Goal: Task Accomplishment & Management: Complete application form

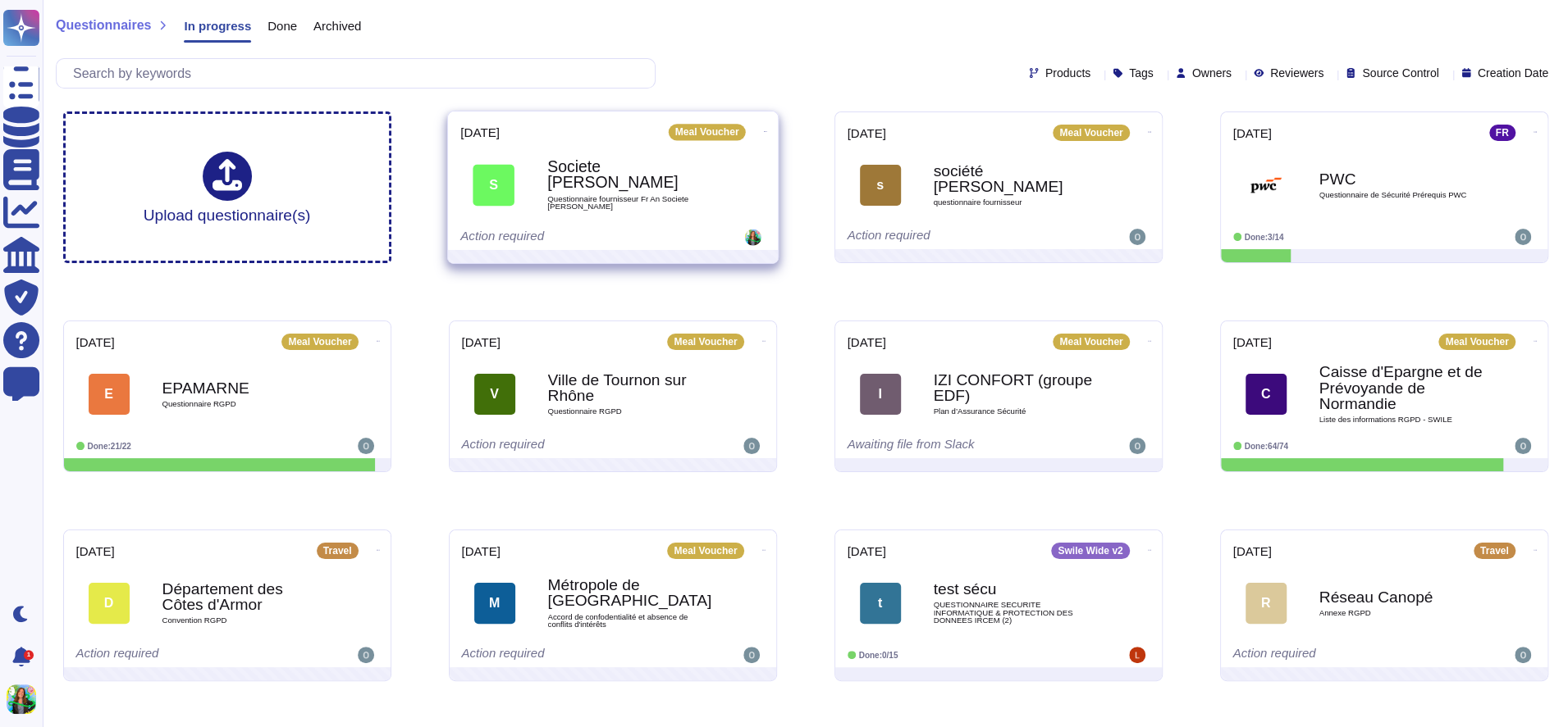
click at [564, 226] on div "2025-10-24 Meal Voucher S Societe guy neyret Questionnaire fournisseur Fr An So…" at bounding box center [613, 181] width 330 height 138
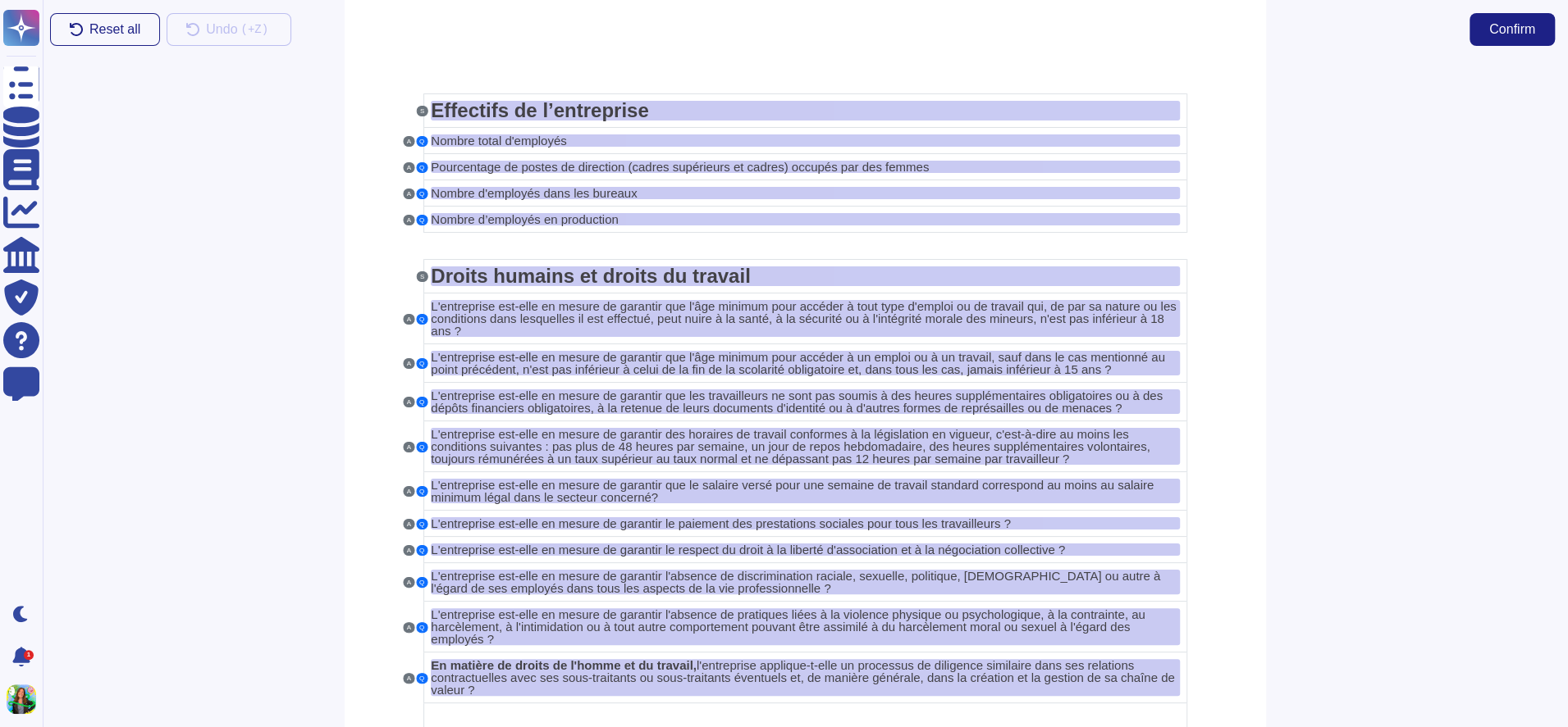
click at [564, 226] on td "A Q Nombre d’employés en production" at bounding box center [805, 219] width 763 height 27
click at [473, 138] on span "Nombre total d'employés" at bounding box center [497, 141] width 135 height 14
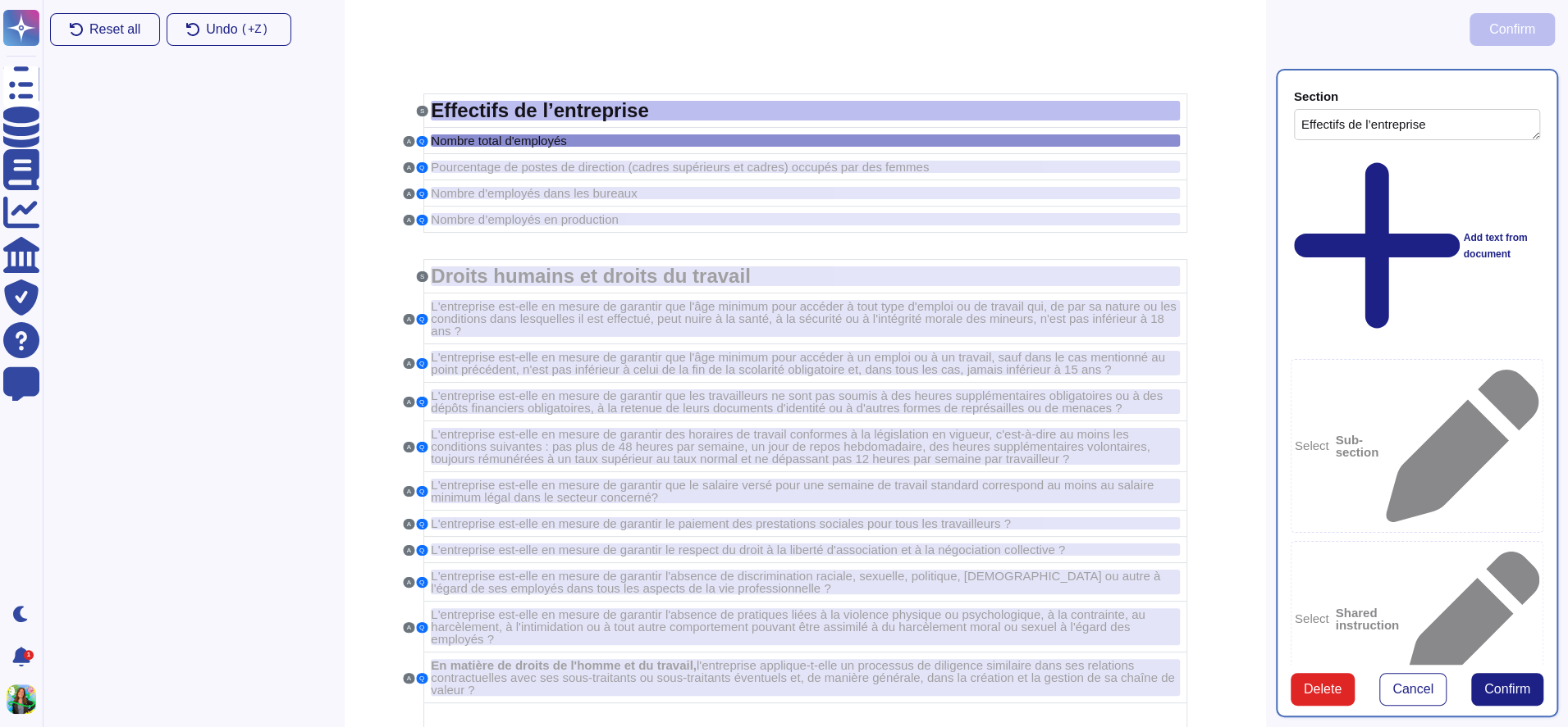
type textarea "Effectifs de l’entreprise"
type textarea "Nombre total d'employés"
click at [1510, 692] on span "Confirm" at bounding box center [1507, 690] width 46 height 13
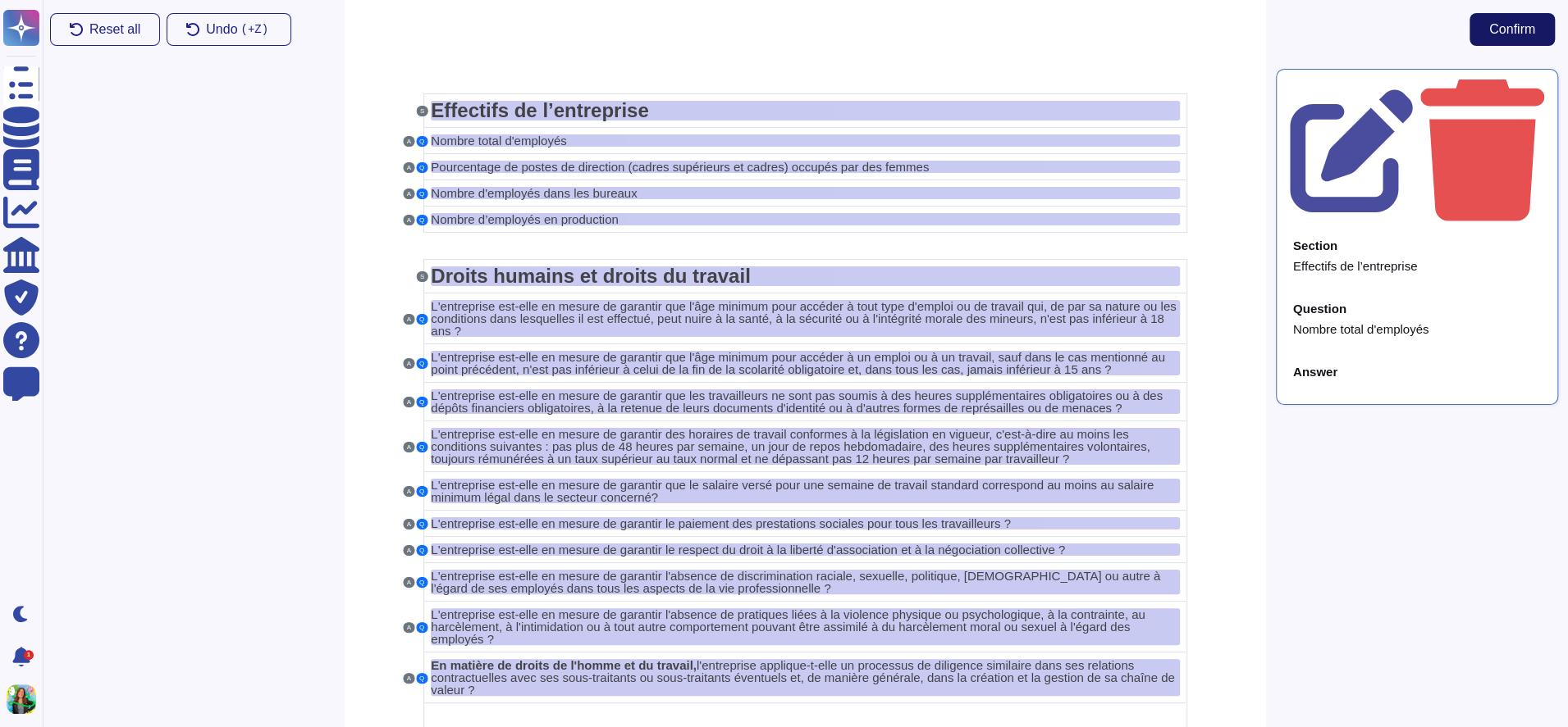
click at [1505, 35] on span "Confirm" at bounding box center [1512, 29] width 46 height 13
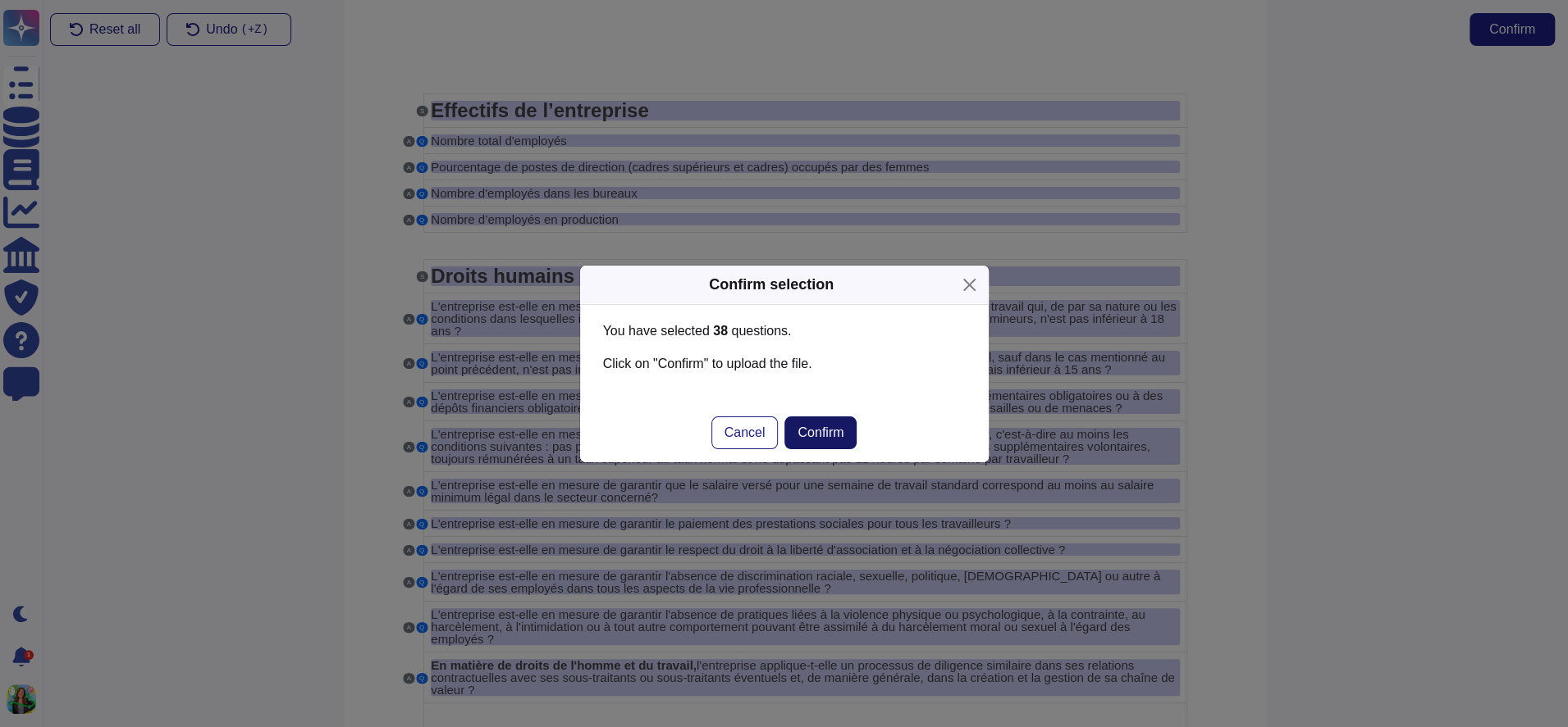
click at [818, 428] on span "Confirm" at bounding box center [820, 432] width 46 height 13
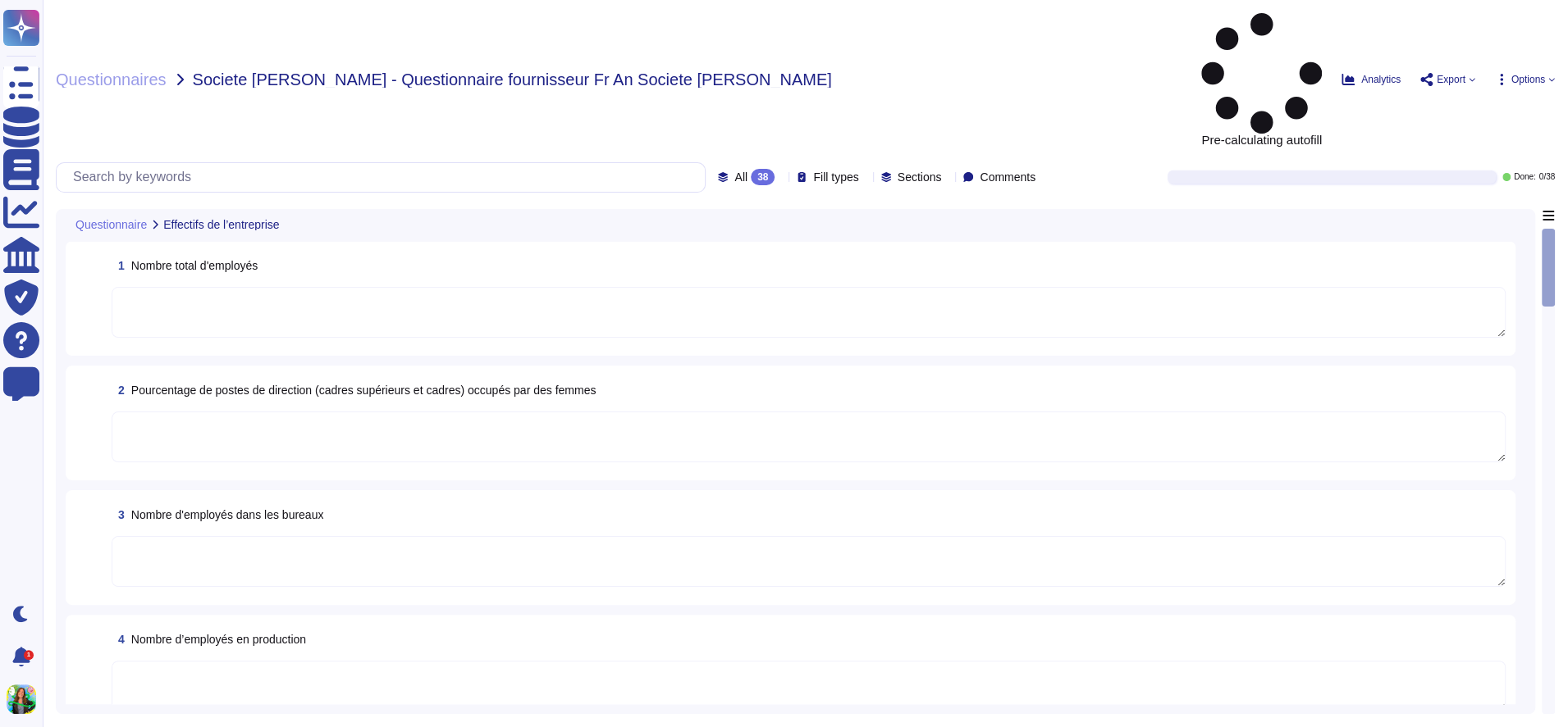
click at [605, 287] on textarea at bounding box center [808, 313] width 1393 height 51
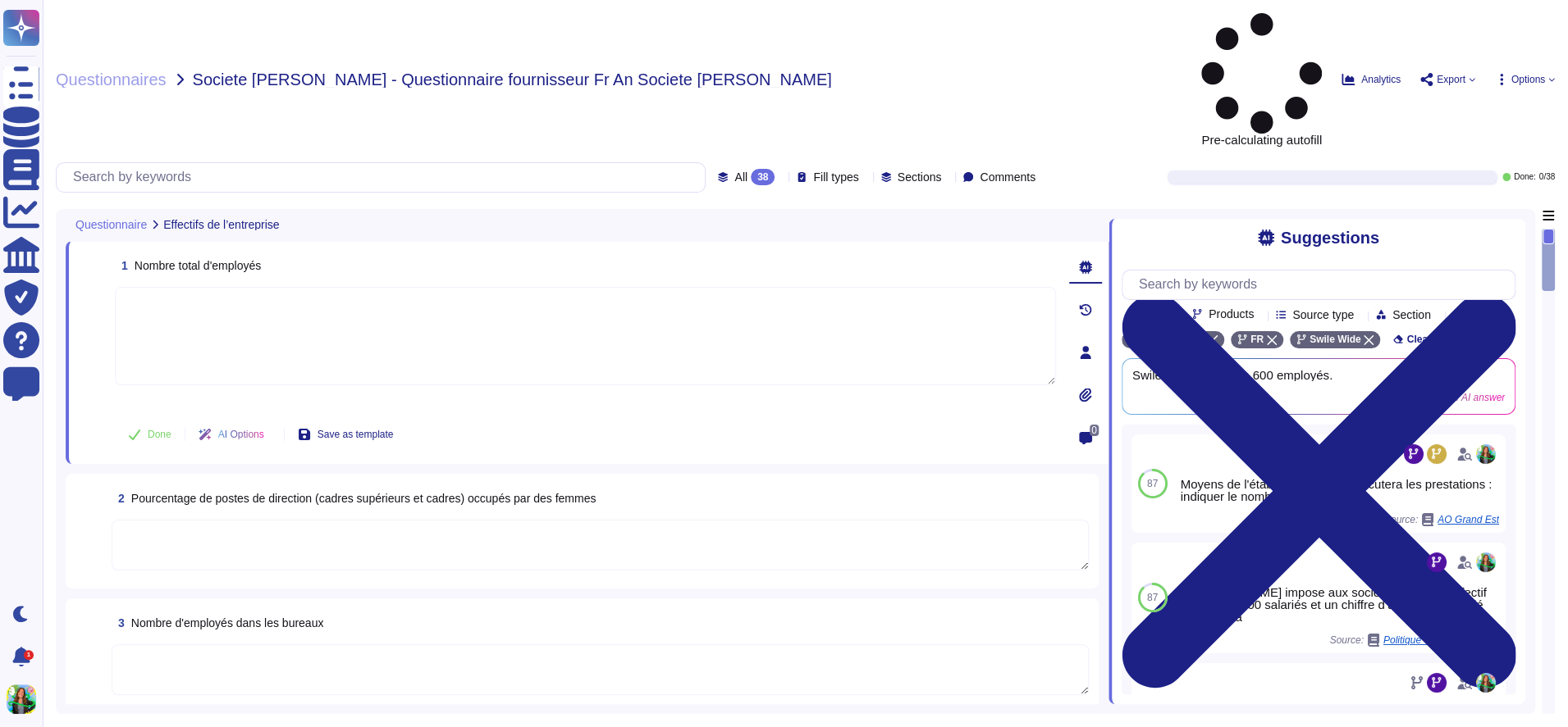
click at [648, 287] on textarea at bounding box center [585, 336] width 941 height 99
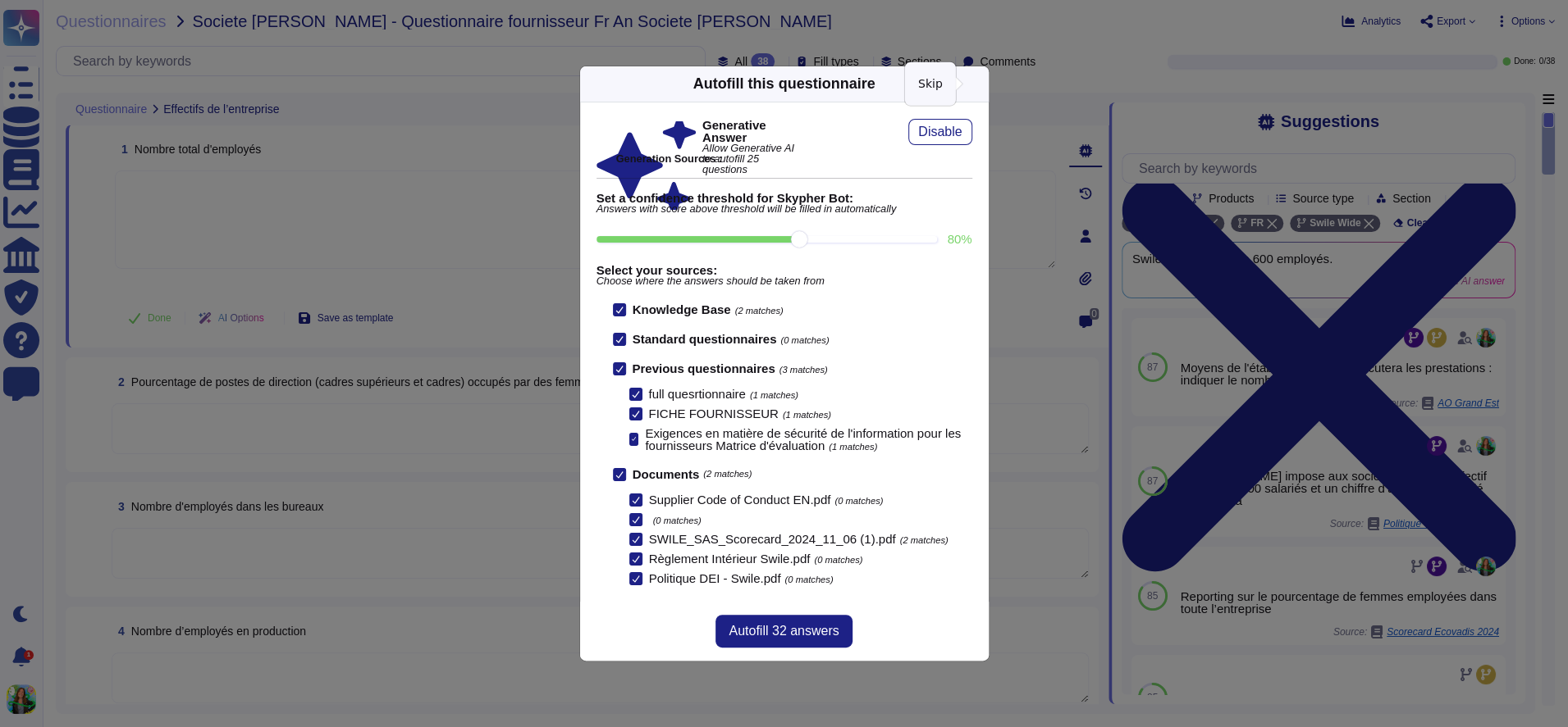
click at [979, 84] on icon at bounding box center [979, 84] width 0 height 0
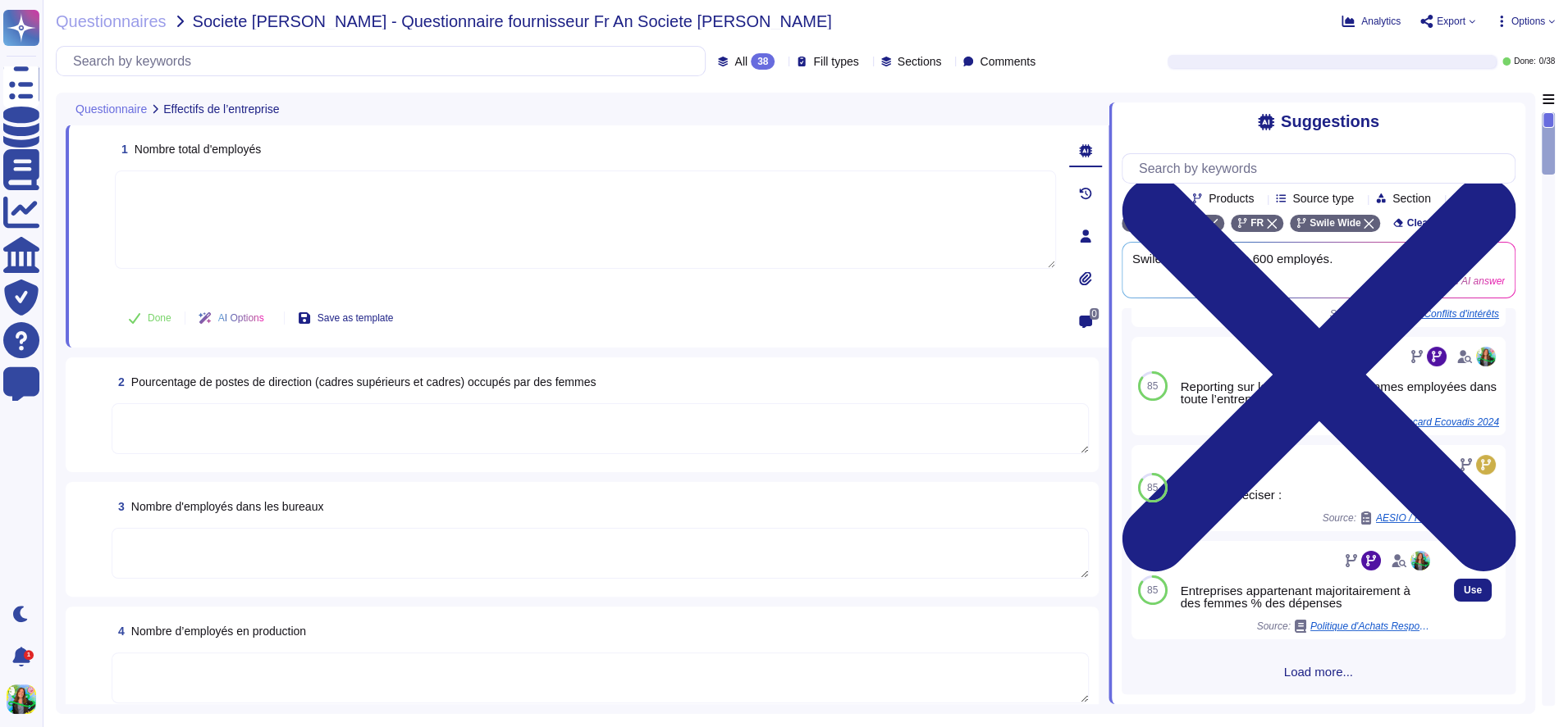
scroll to position [227, 0]
click at [631, 212] on textarea at bounding box center [585, 220] width 941 height 99
click at [1375, 286] on span "Generative AI answer" at bounding box center [1402, 281] width 95 height 10
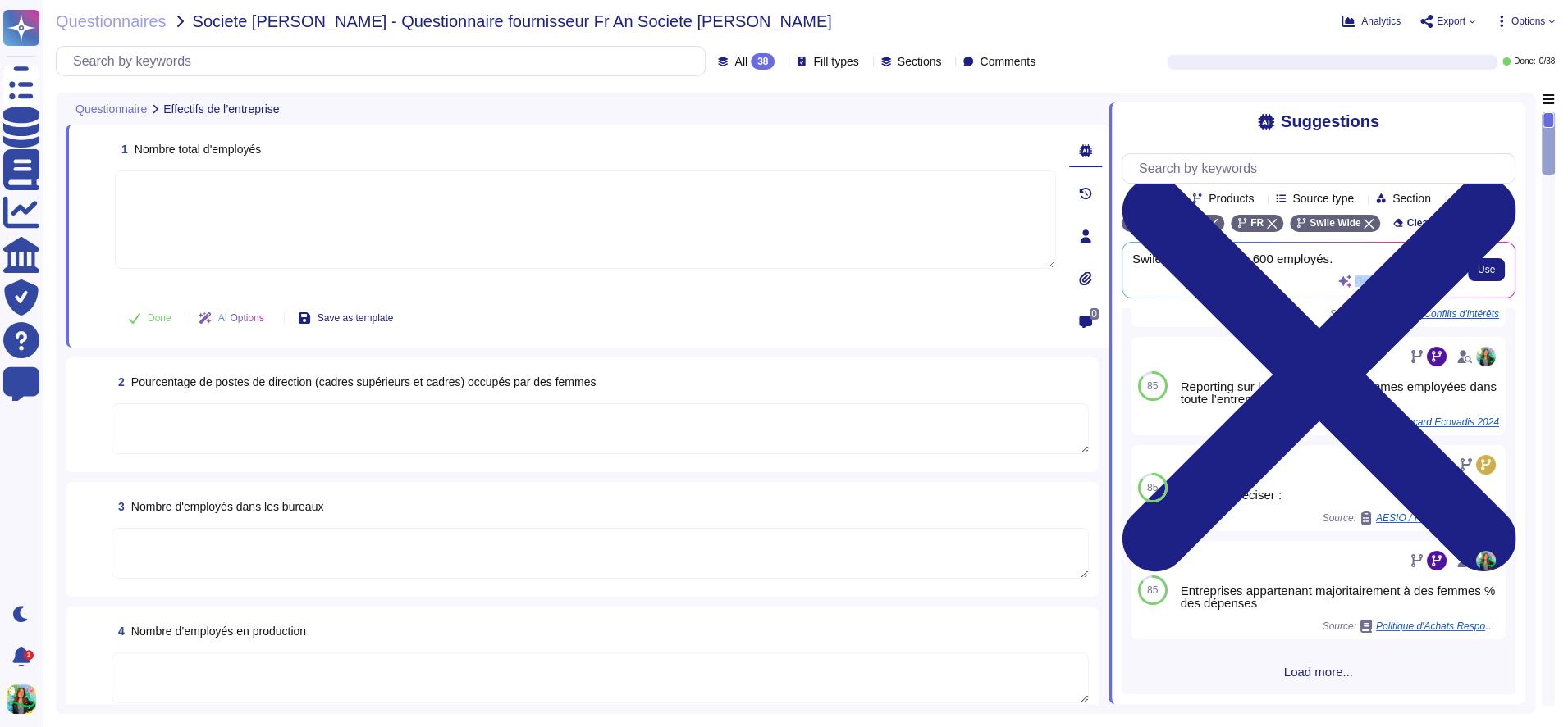
click at [1375, 286] on span "Generative AI answer" at bounding box center [1402, 281] width 95 height 10
drag, startPoint x: 1549, startPoint y: 156, endPoint x: 1545, endPoint y: 284, distance: 128.1
click at [1545, 284] on div at bounding box center [1547, 409] width 13 height 594
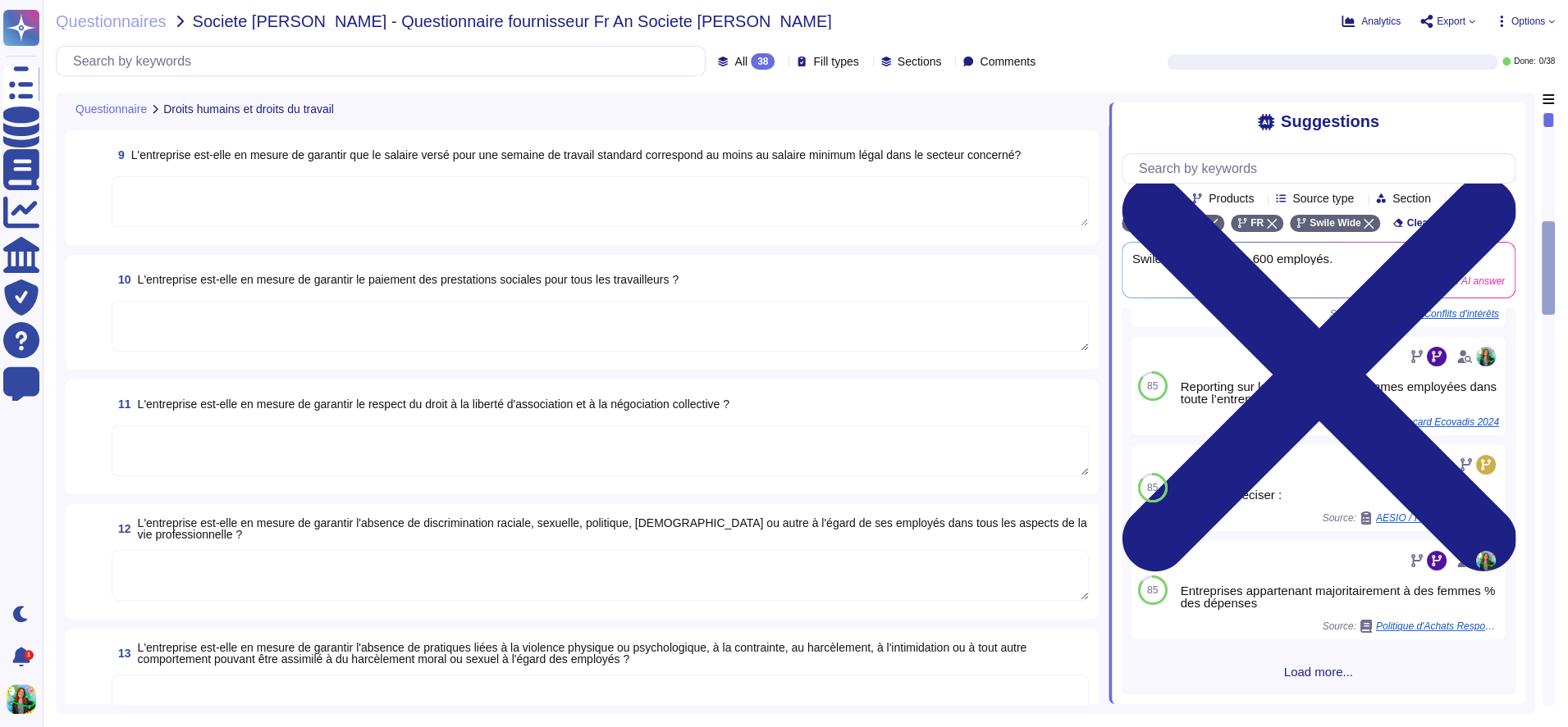
click at [1545, 284] on div at bounding box center [1548, 409] width 12 height 592
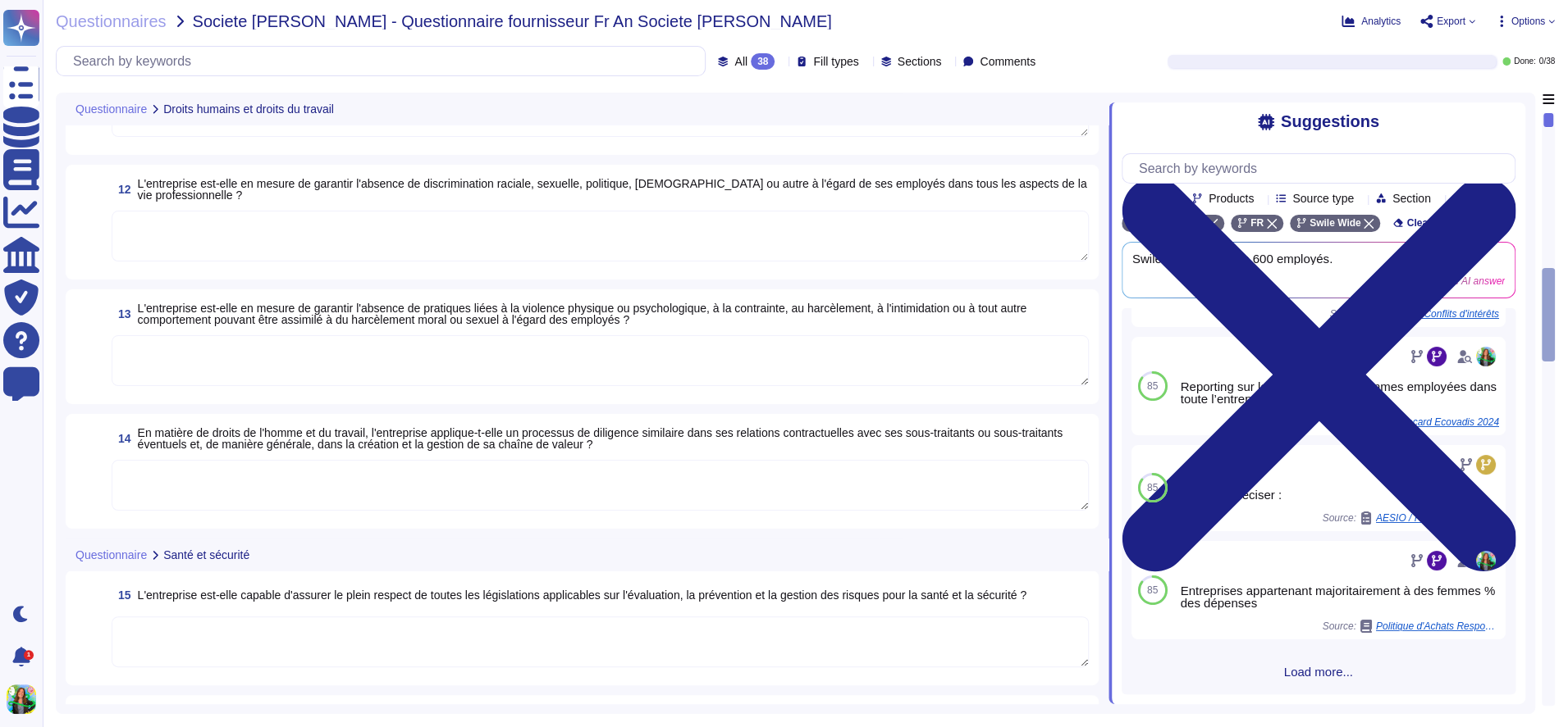
scroll to position [1408, 0]
click at [1546, 446] on div at bounding box center [1548, 409] width 12 height 592
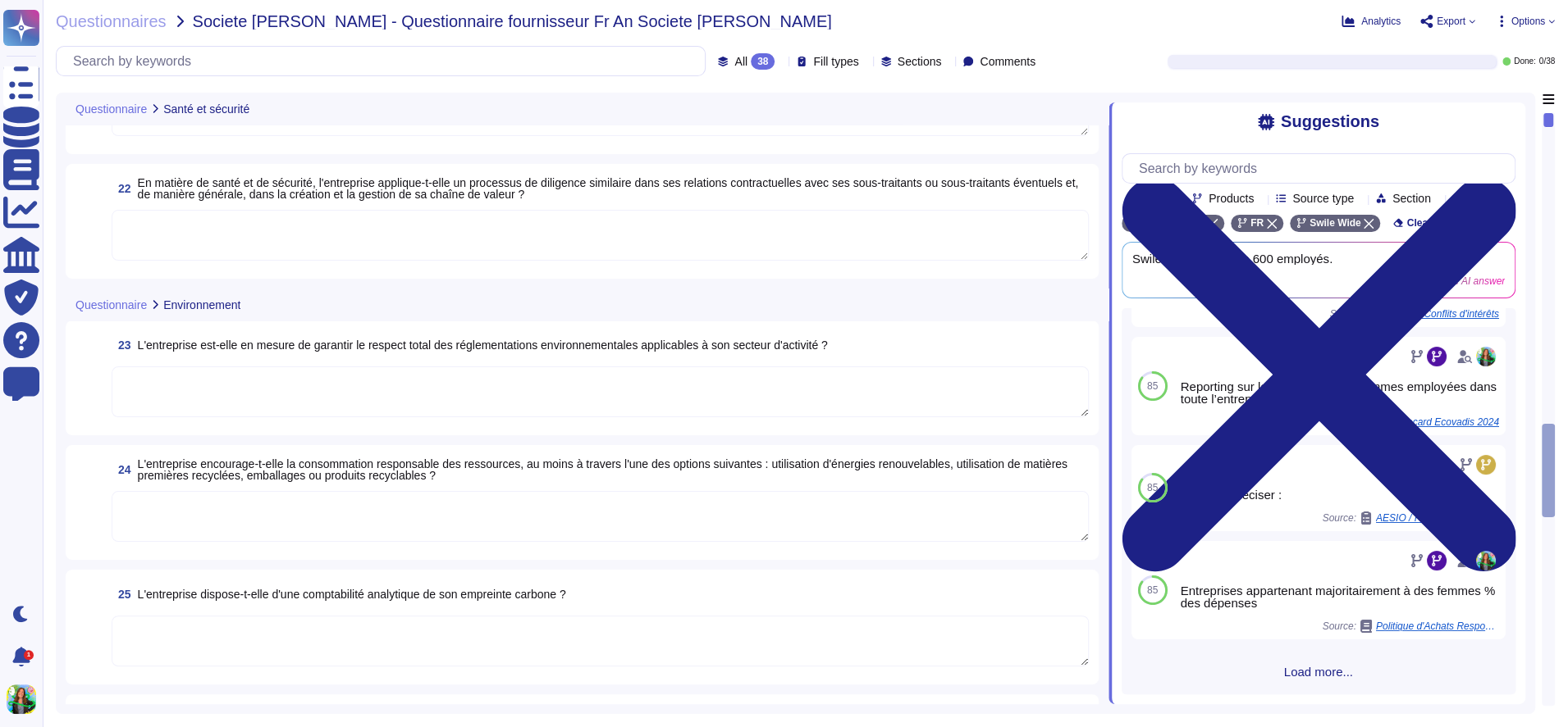
click at [1546, 613] on div at bounding box center [1548, 409] width 12 height 592
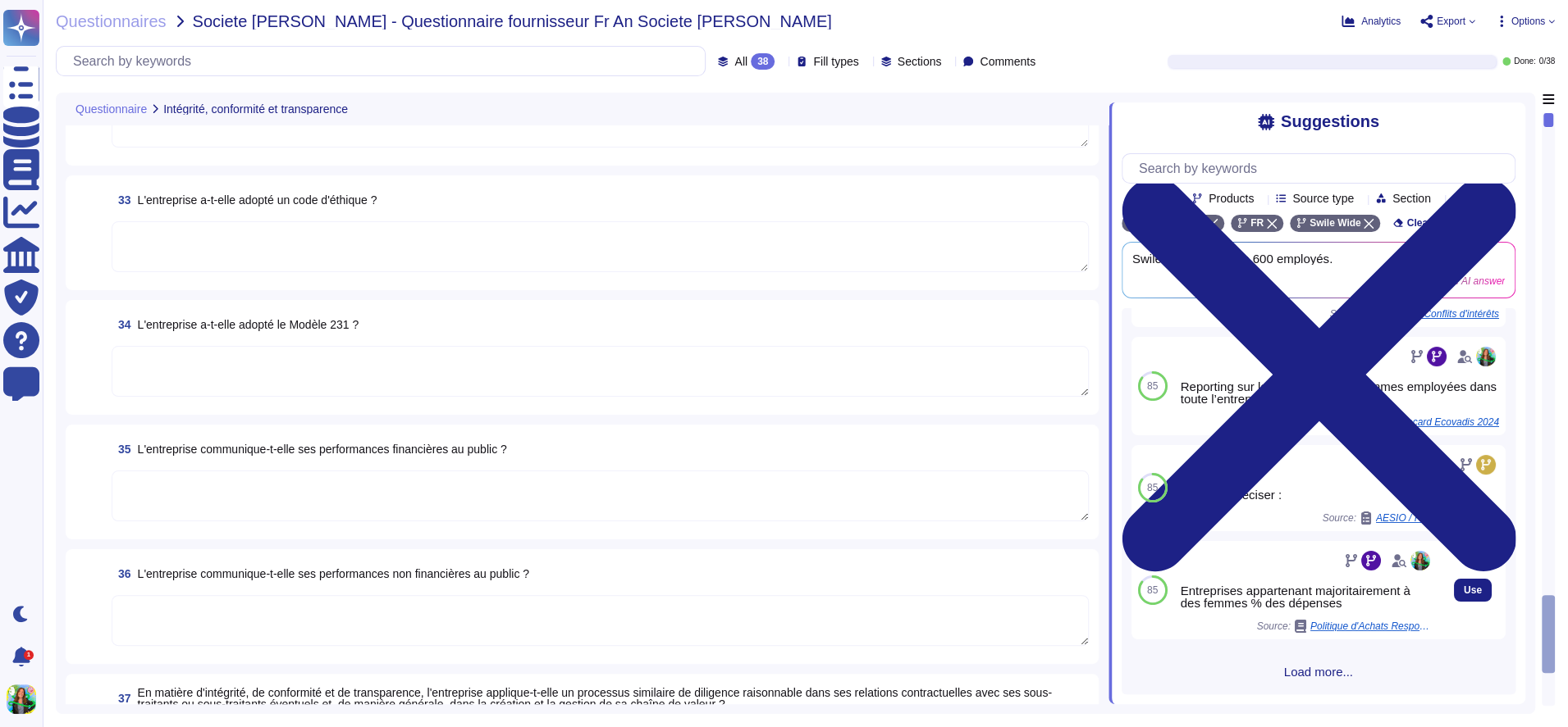
scroll to position [3915, 0]
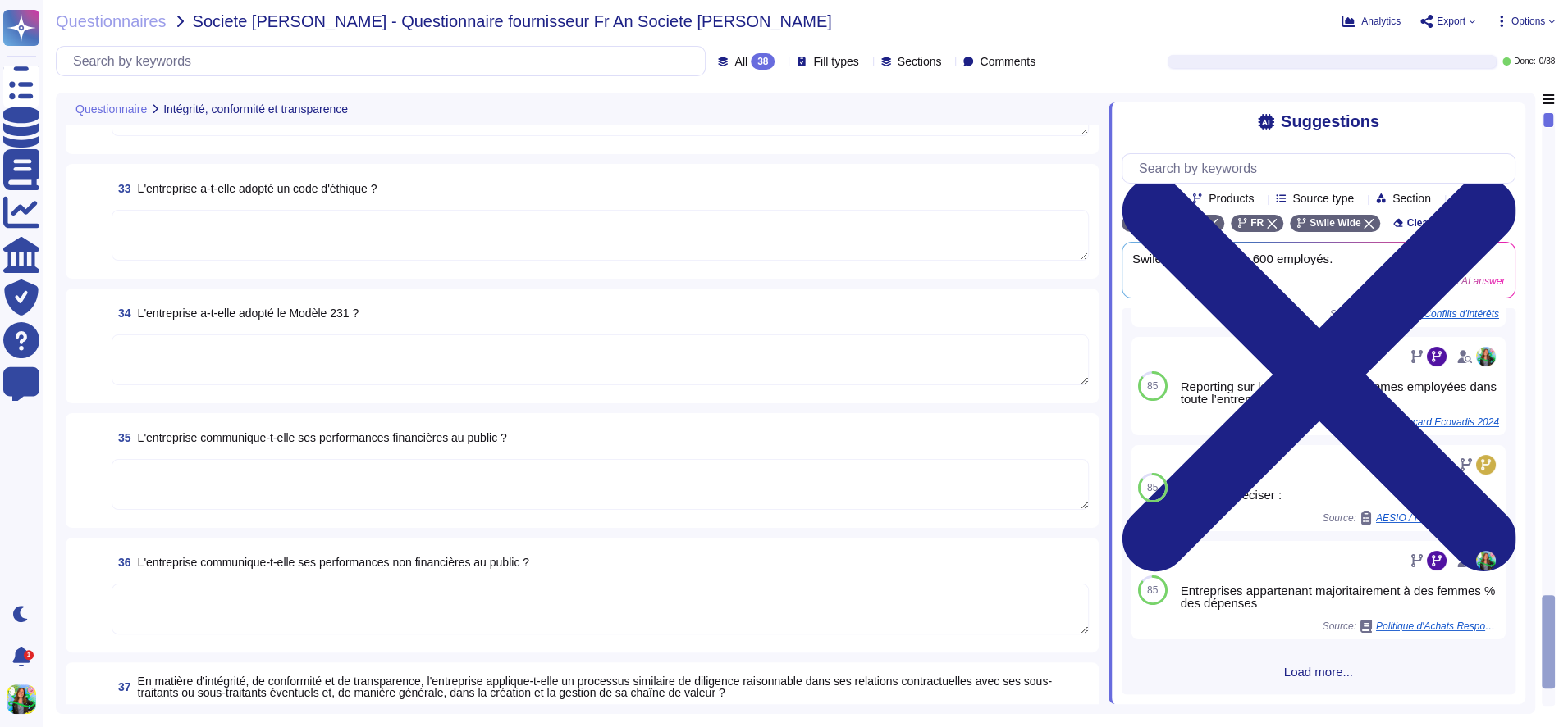
click at [1551, 384] on div at bounding box center [1548, 409] width 12 height 592
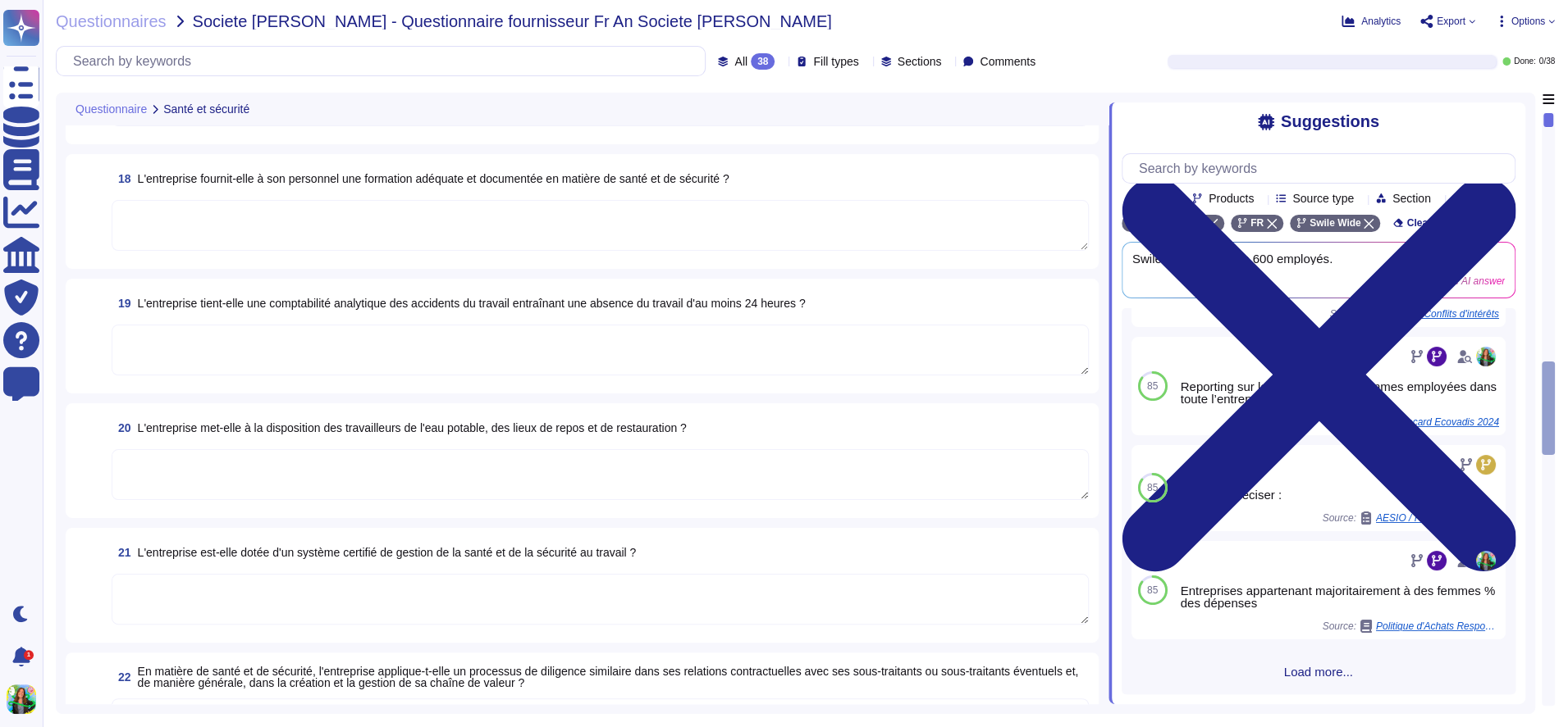
click at [1549, 245] on div at bounding box center [1548, 409] width 12 height 592
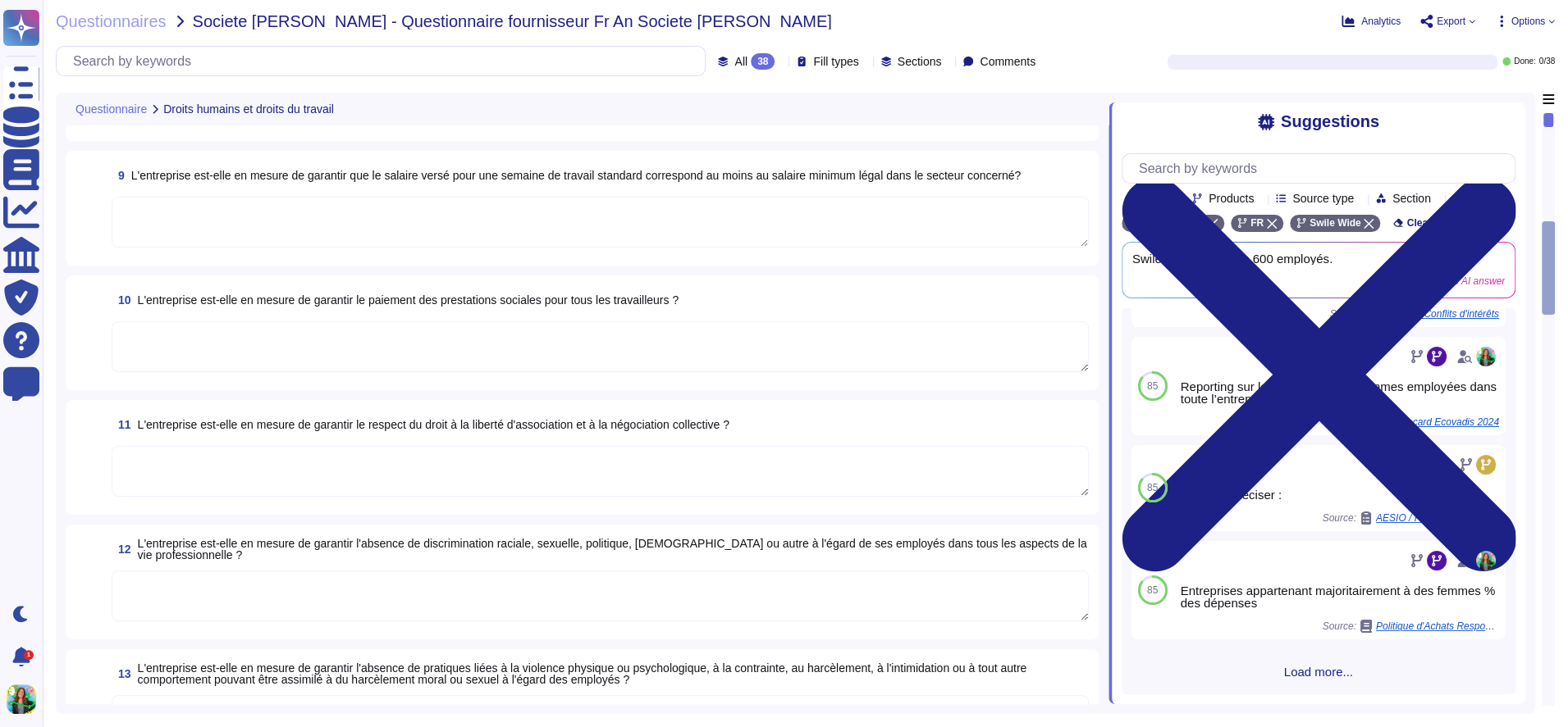
scroll to position [1063, 0]
drag, startPoint x: 1549, startPoint y: 245, endPoint x: 1550, endPoint y: 91, distance: 154.0
click at [1550, 91] on div "Questionnaires Societe guy neyret - Questionnaire fournisseur Fr An Societe guy…" at bounding box center [804, 363] width 1525 height 727
click at [1551, 132] on div at bounding box center [1548, 409] width 12 height 592
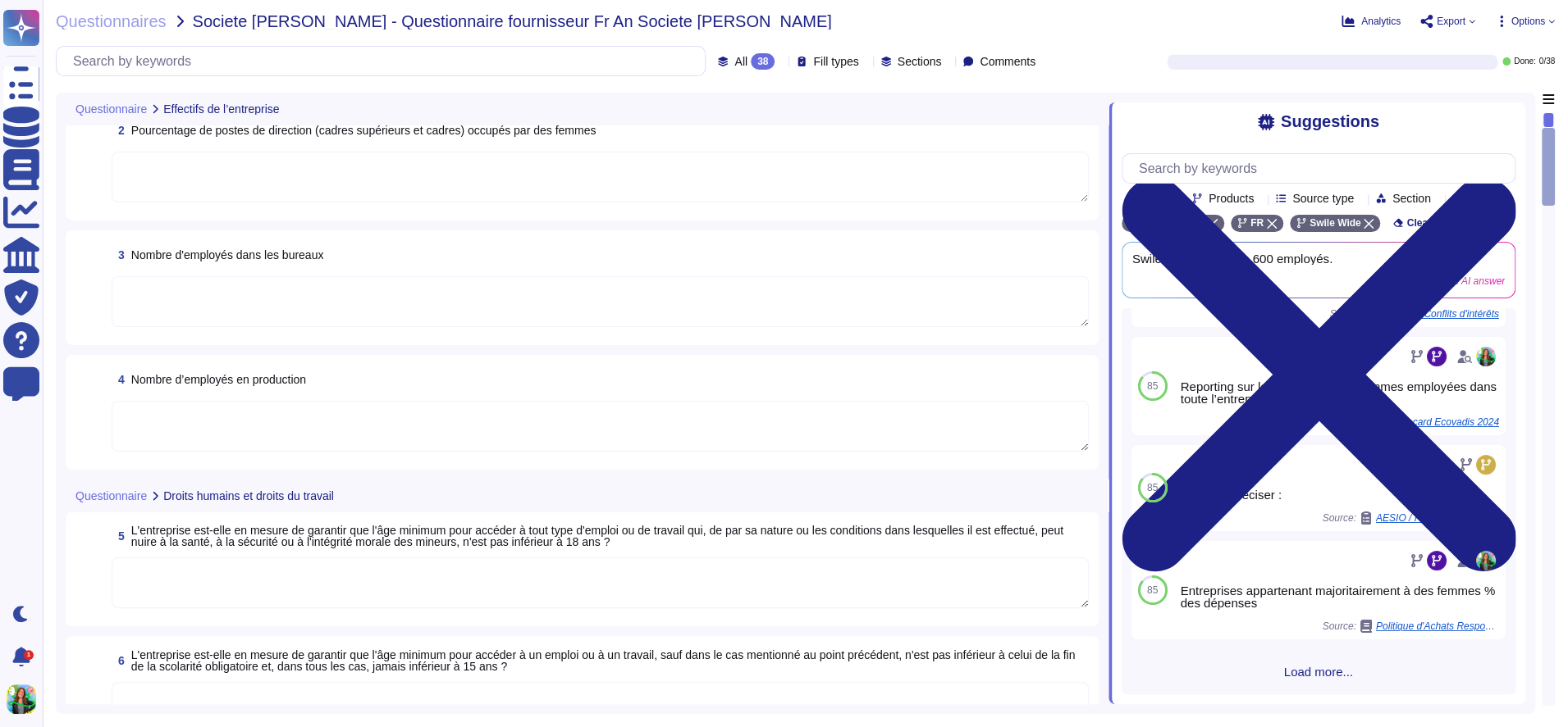
scroll to position [0, 0]
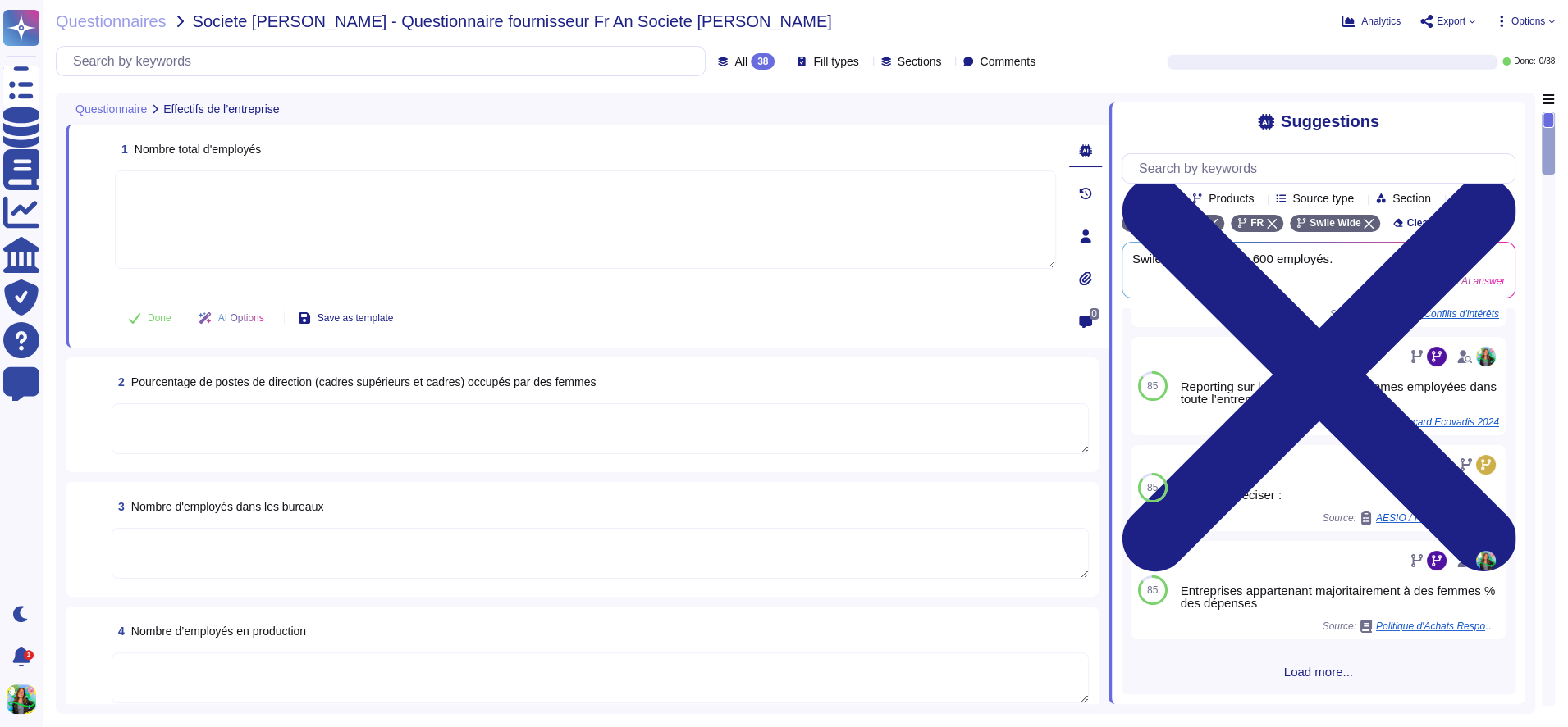
drag, startPoint x: 1551, startPoint y: 132, endPoint x: 1551, endPoint y: 237, distance: 105.0
click at [1551, 237] on div at bounding box center [1547, 409] width 13 height 594
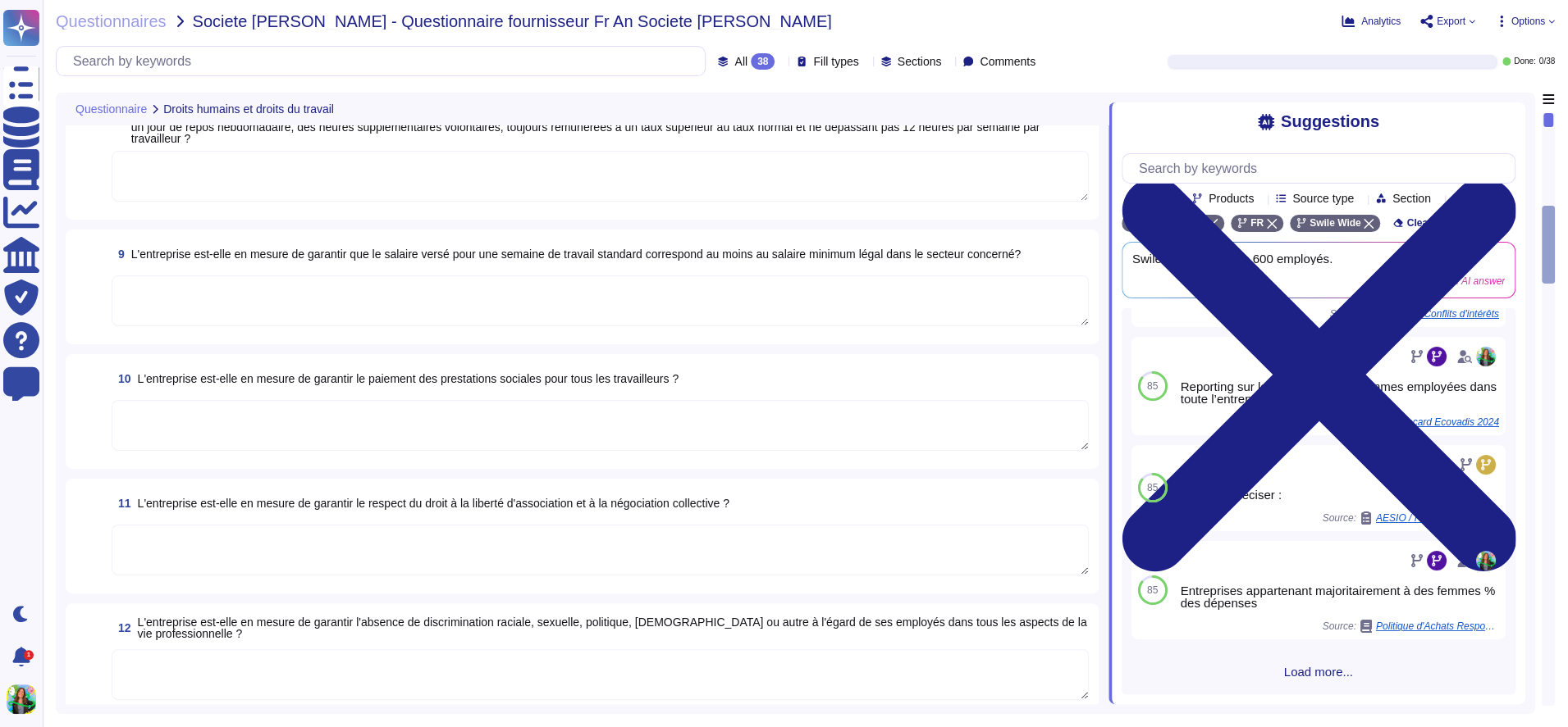
click at [1551, 237] on div at bounding box center [1547, 245] width 13 height 78
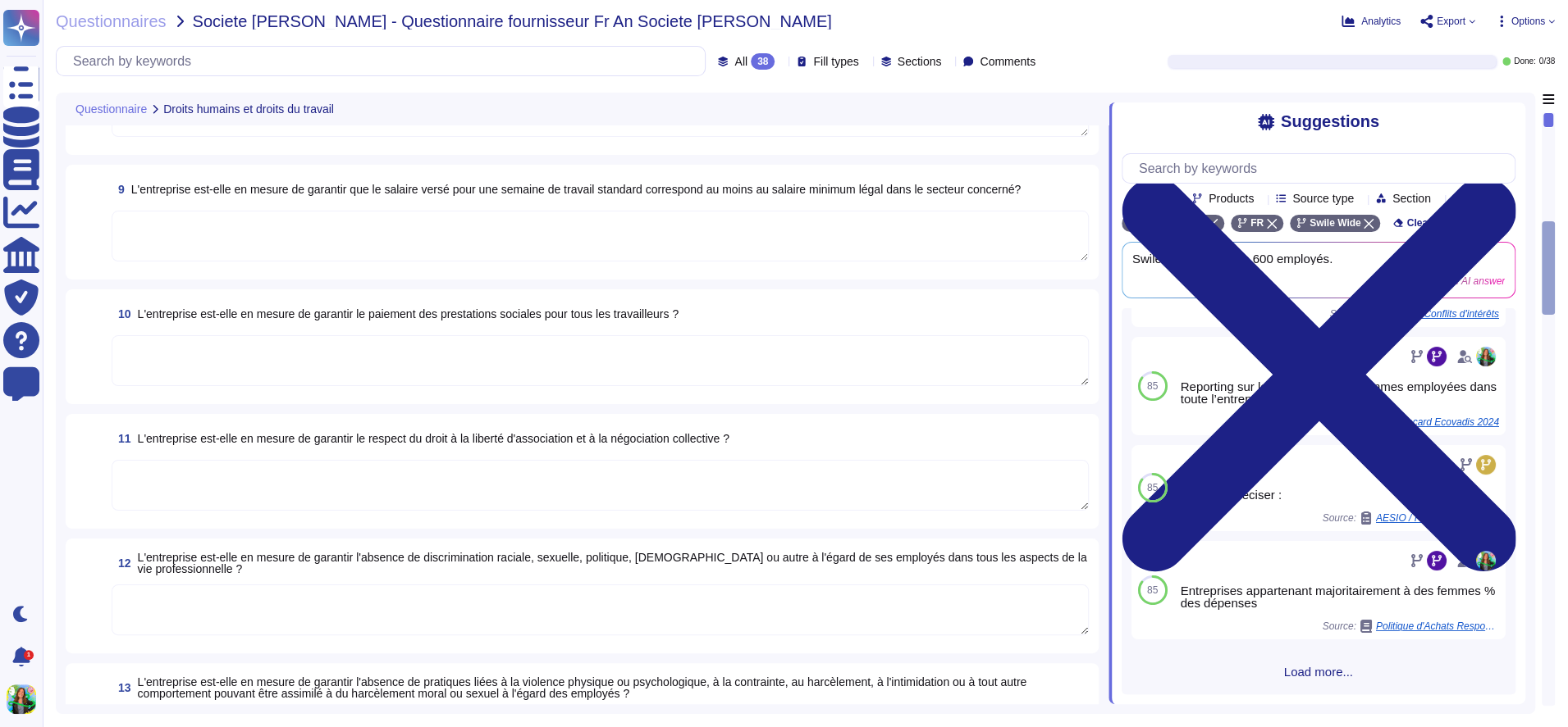
scroll to position [1063, 0]
click at [1212, 411] on div "Reporting sur le pourcentage de femmes employées dans toute l’entreprise Source…" at bounding box center [1307, 386] width 253 height 85
click at [542, 237] on textarea at bounding box center [600, 236] width 977 height 51
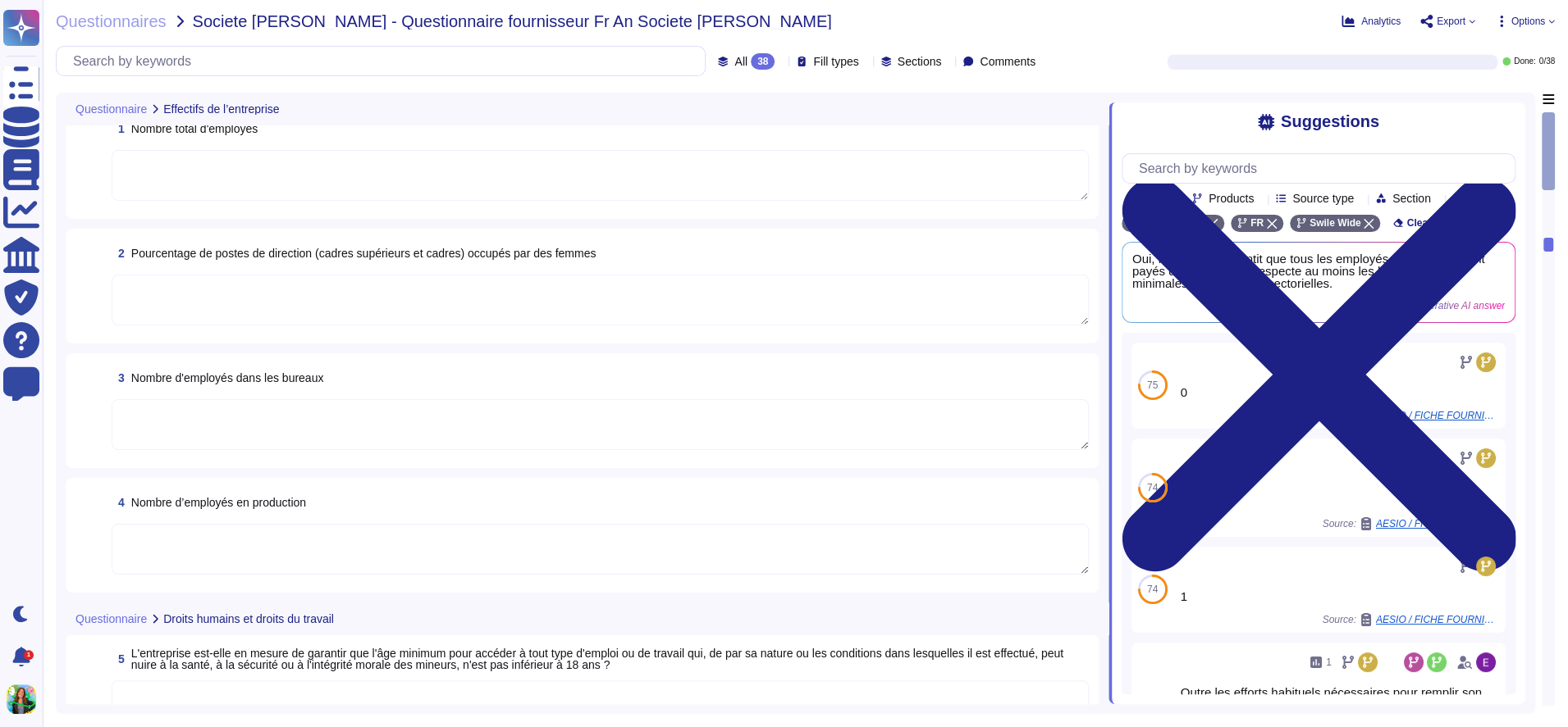
scroll to position [0, 0]
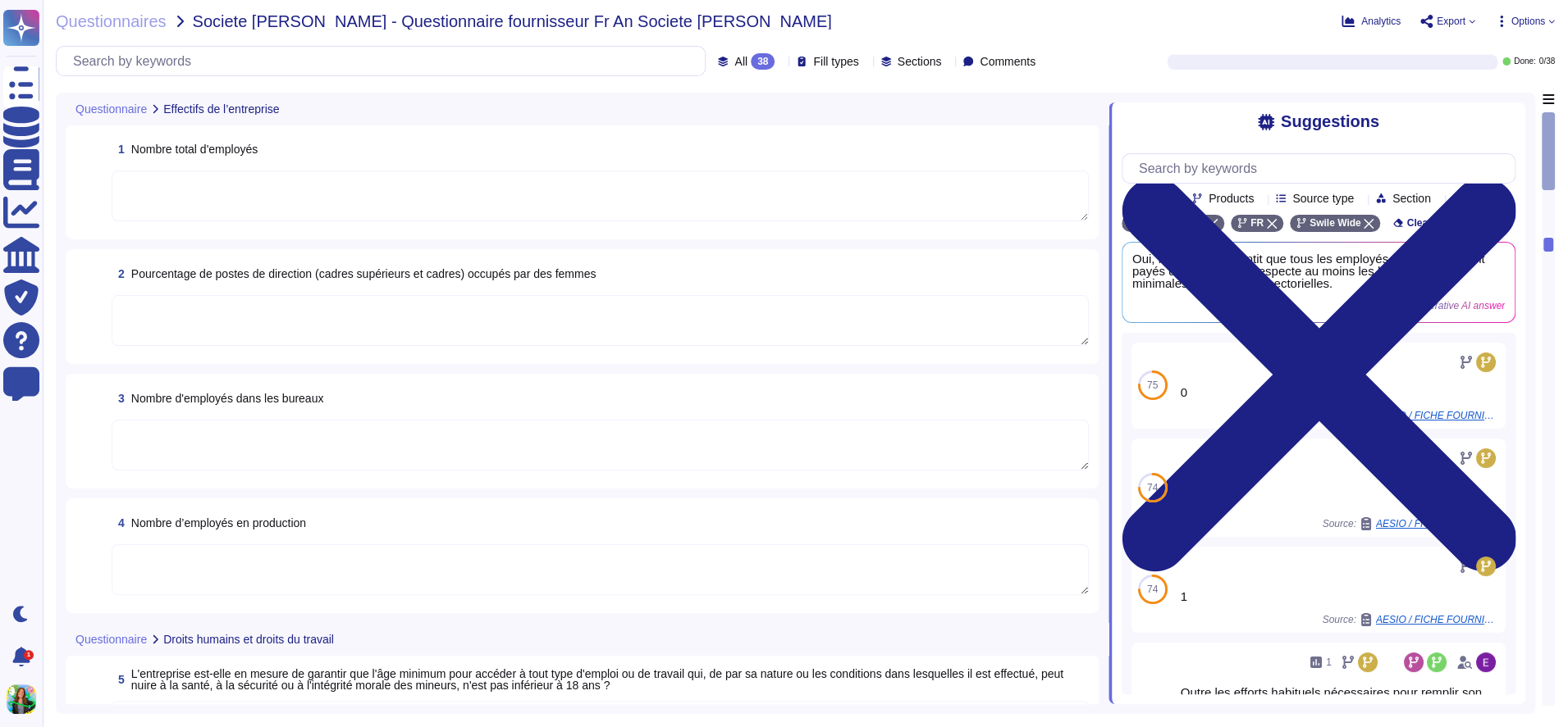
click at [717, 179] on textarea at bounding box center [600, 196] width 977 height 51
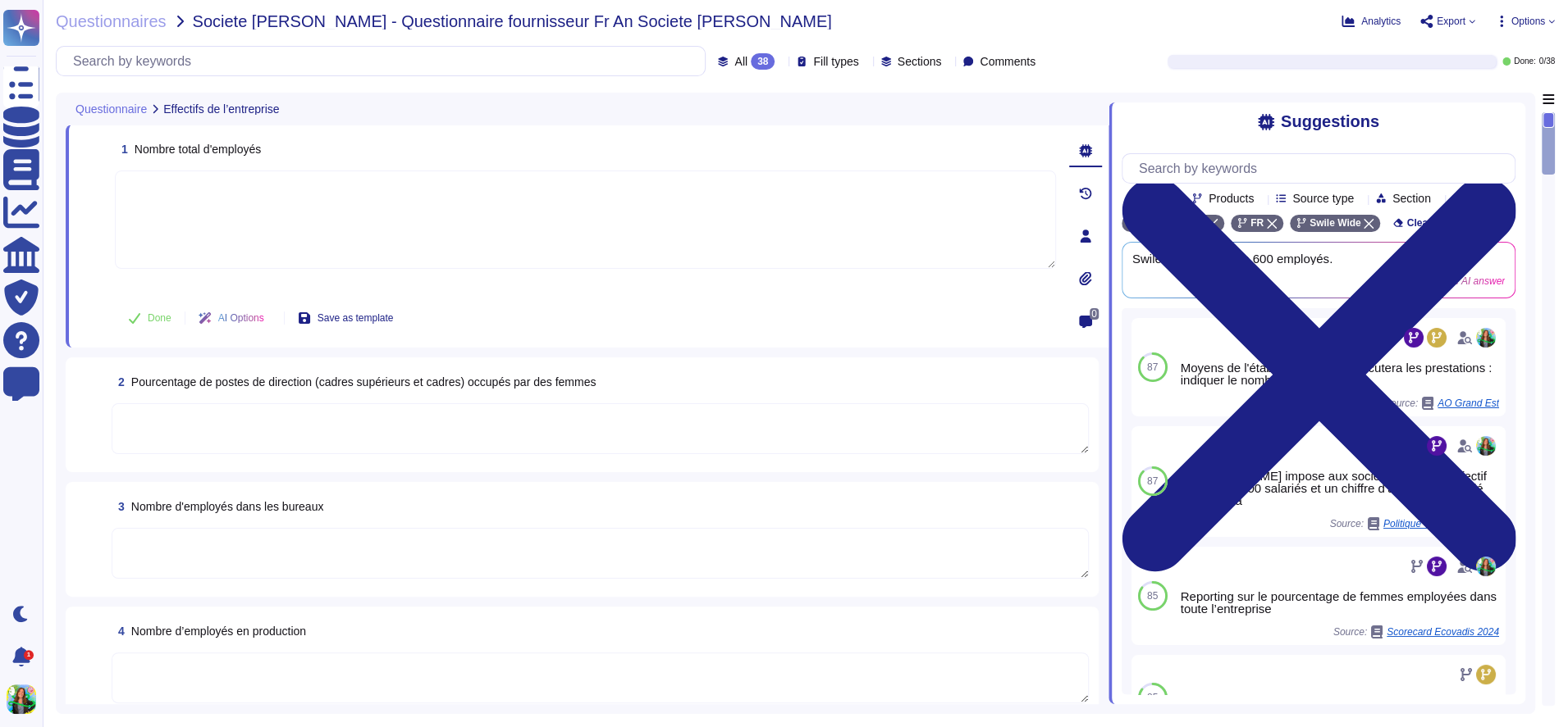
click at [618, 191] on textarea at bounding box center [585, 220] width 941 height 99
click at [1354, 192] on span "Source type" at bounding box center [1322, 198] width 61 height 12
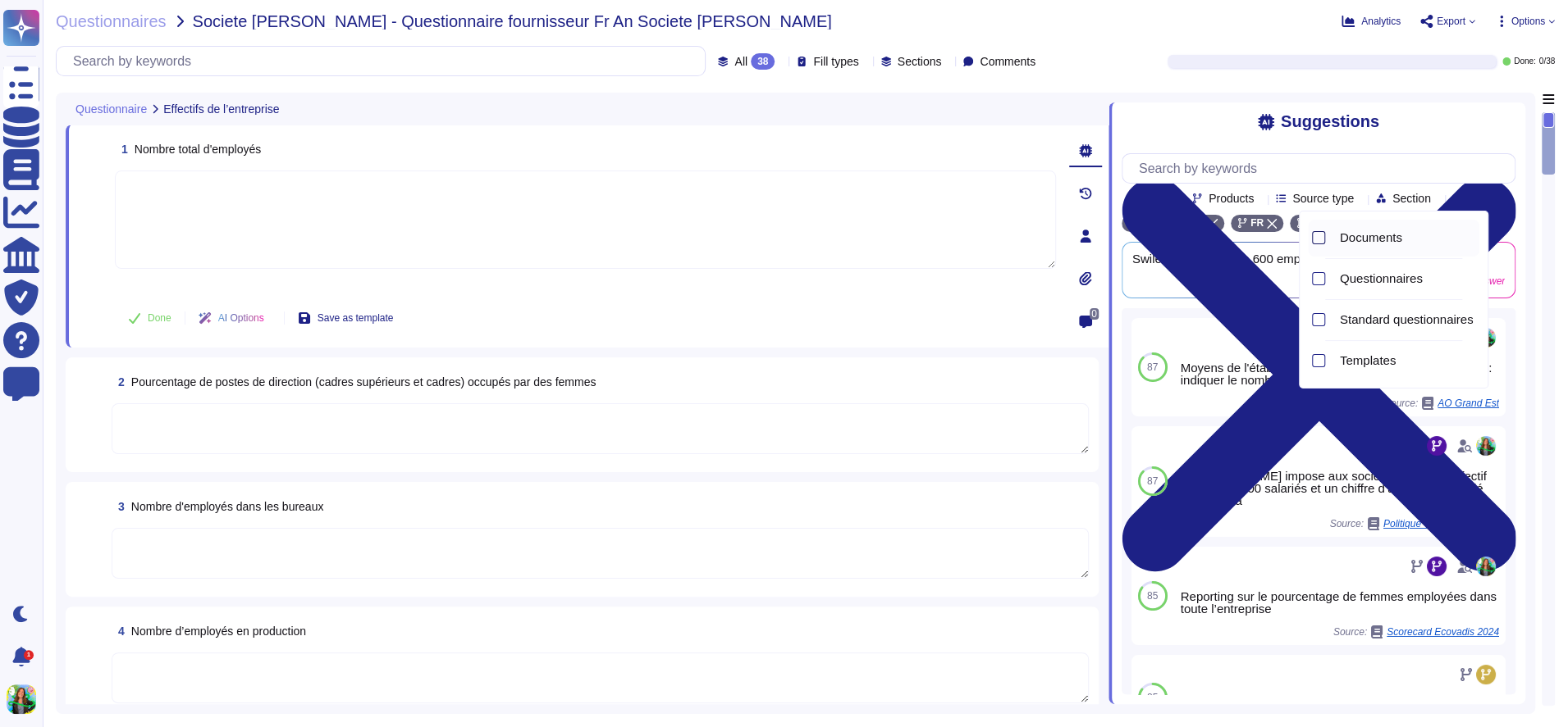
click at [1311, 233] on div at bounding box center [1317, 237] width 13 height 13
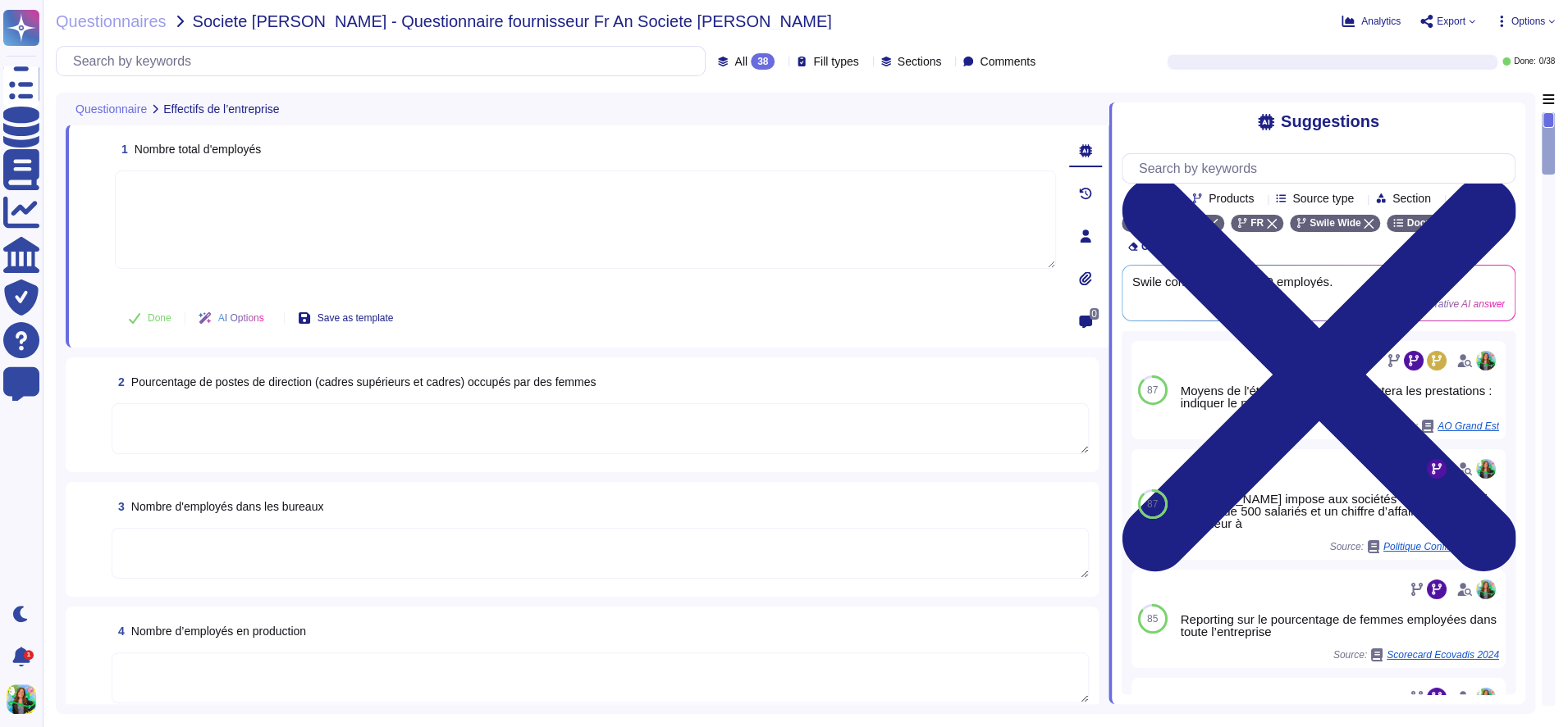
click at [1239, 192] on span "Products" at bounding box center [1232, 198] width 45 height 12
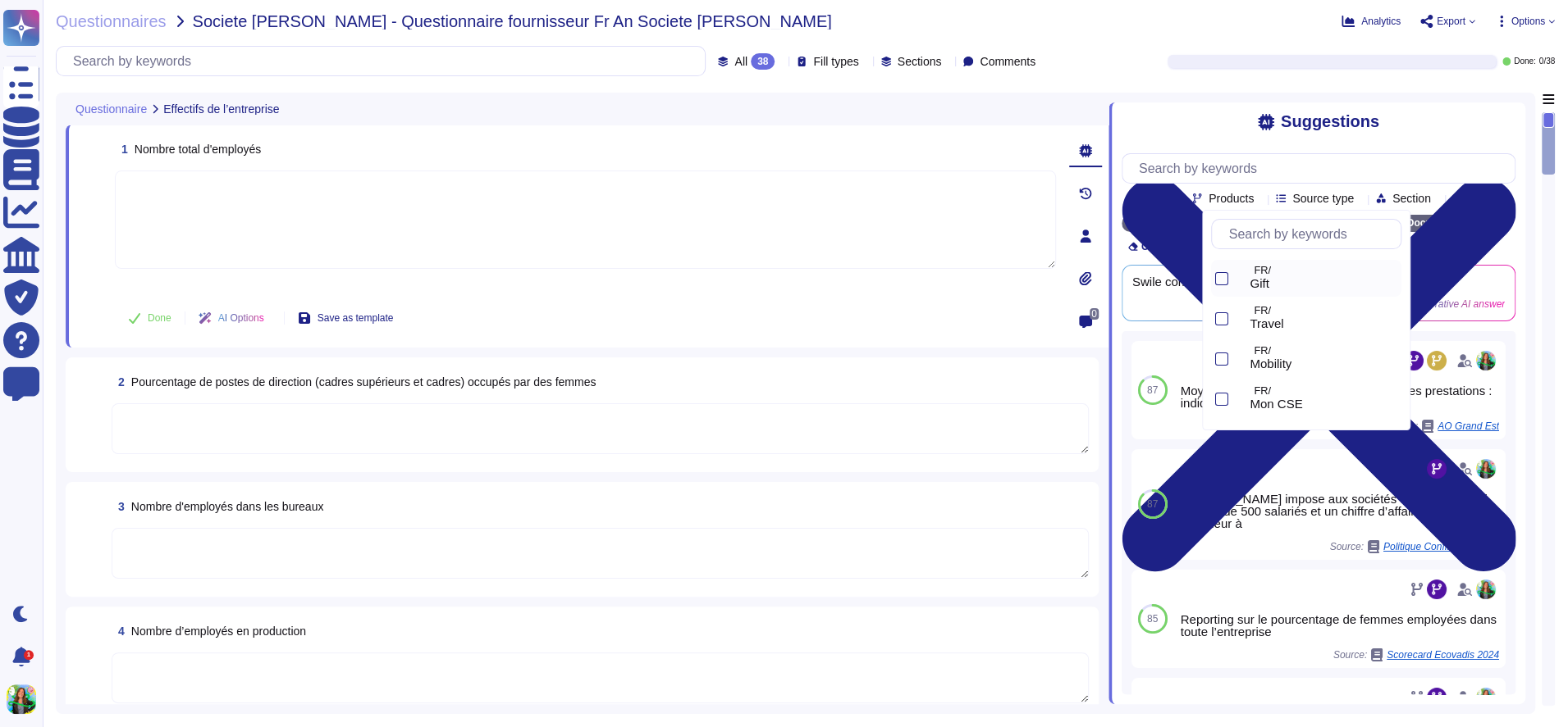
scroll to position [265, 0]
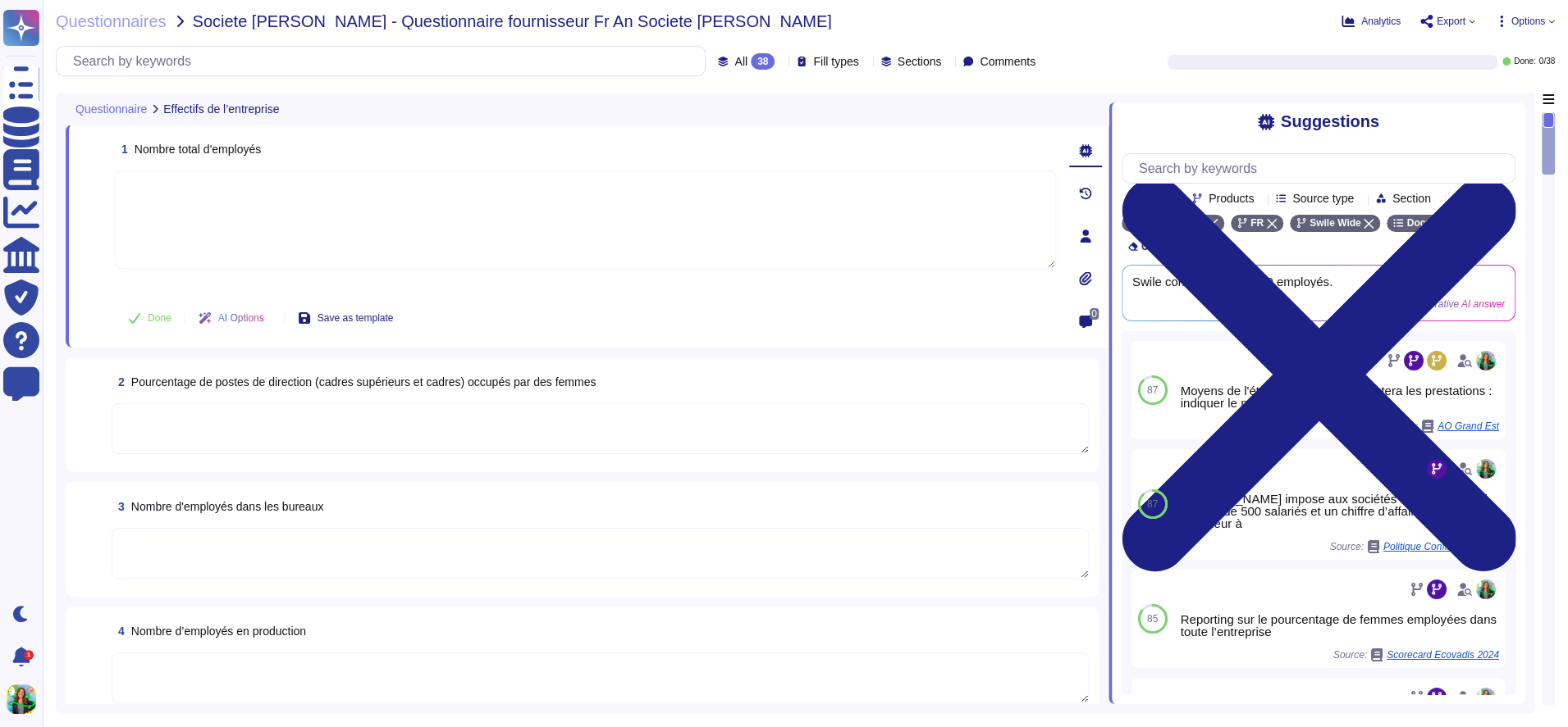
click at [1150, 195] on span "Team" at bounding box center [1156, 198] width 28 height 12
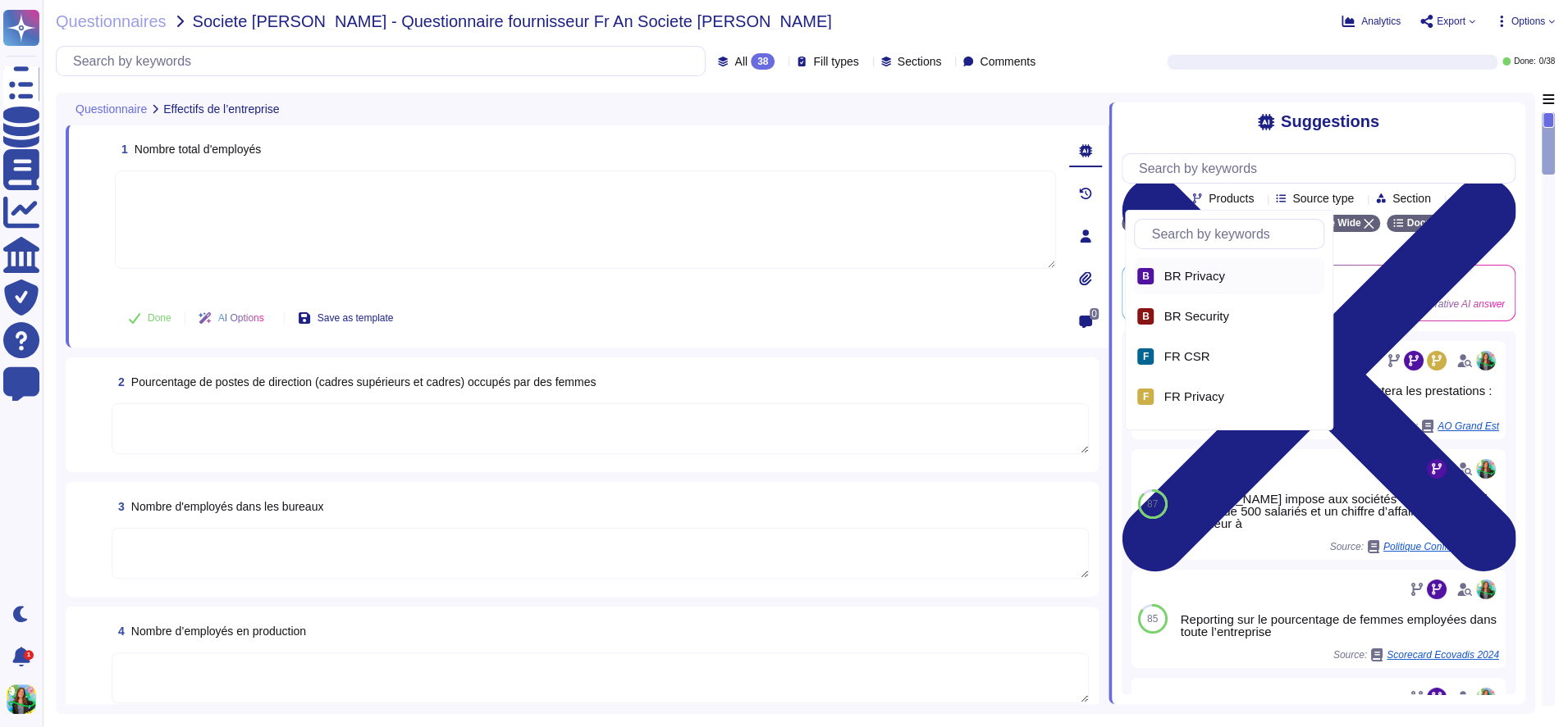
scroll to position [33, 0]
click at [1176, 314] on div "F FR CSR" at bounding box center [1229, 323] width 190 height 36
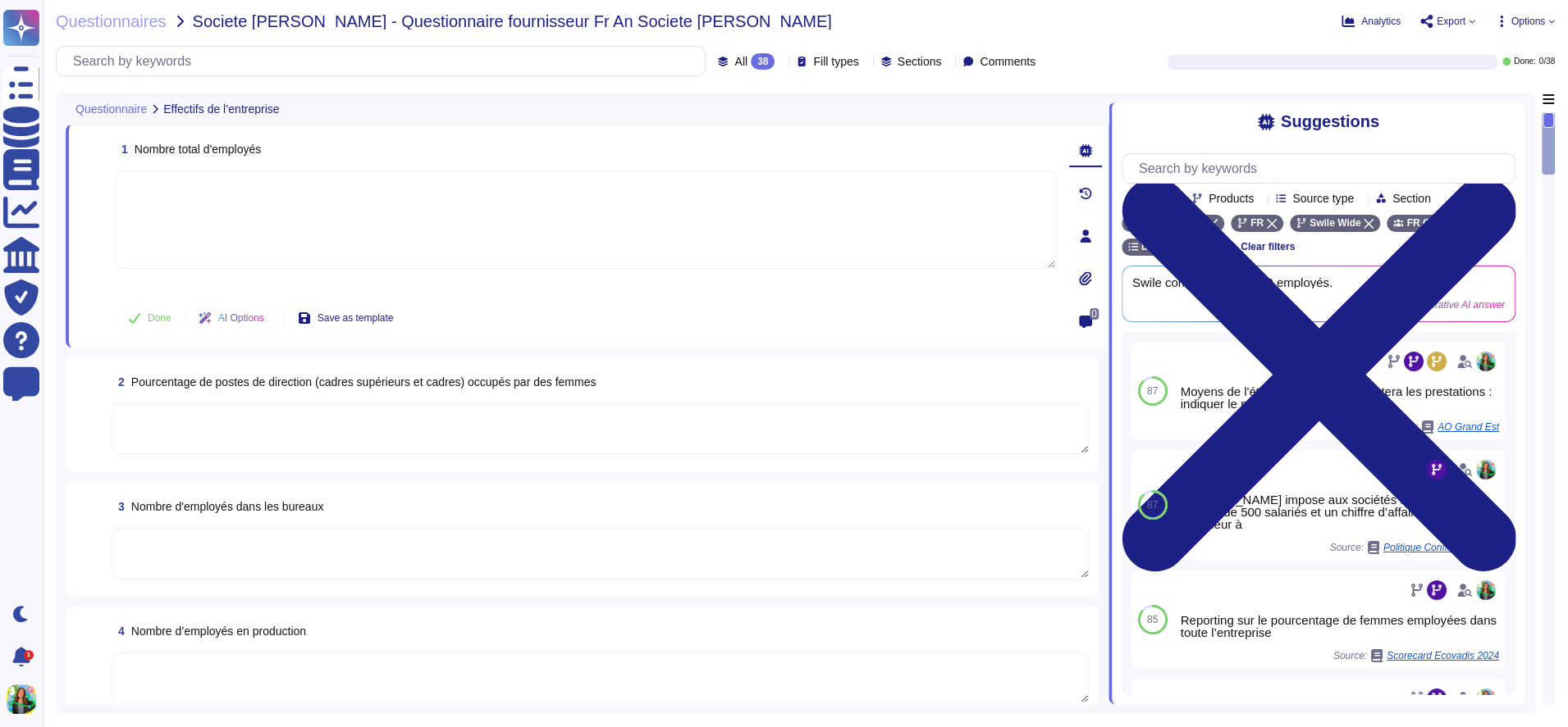
click at [1431, 199] on span "Section" at bounding box center [1411, 198] width 38 height 12
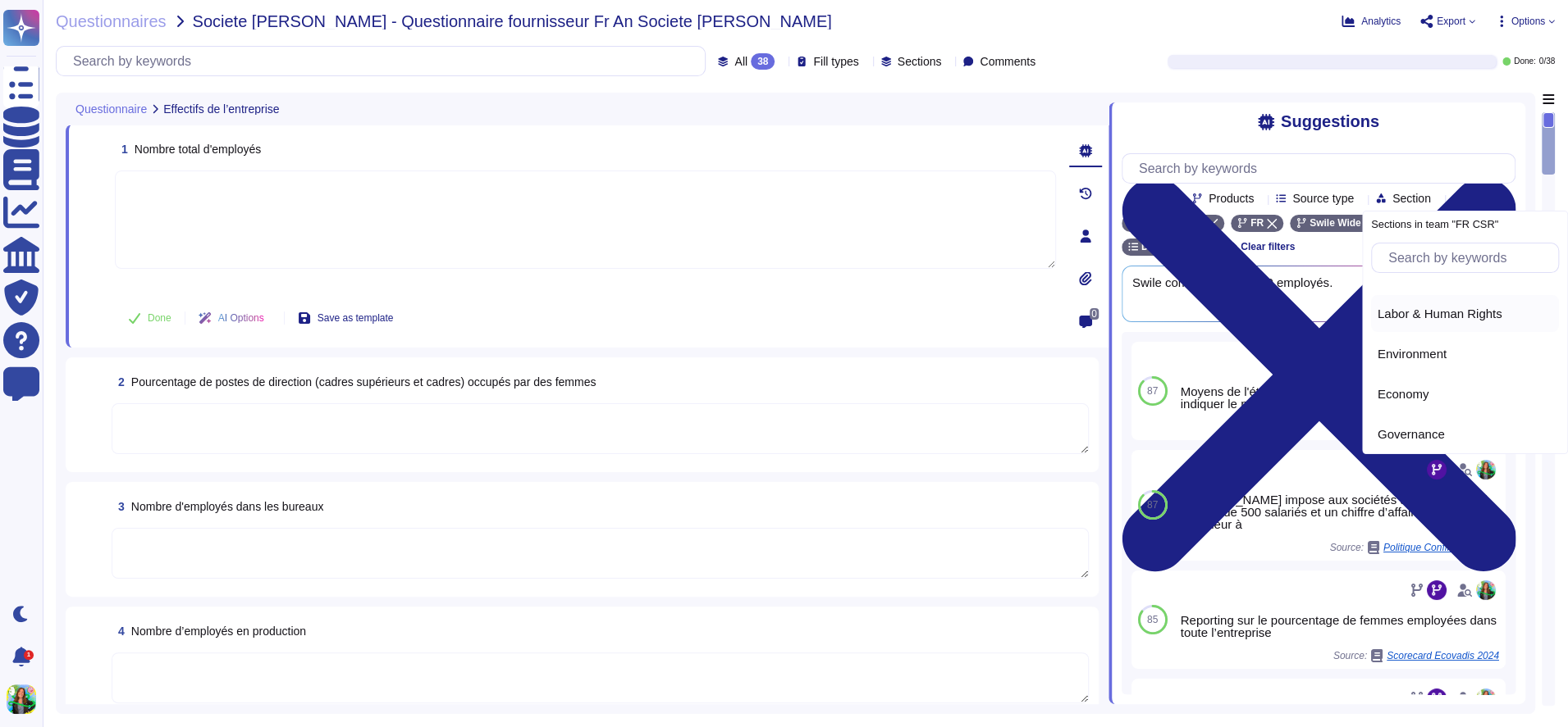
scroll to position [0, 0]
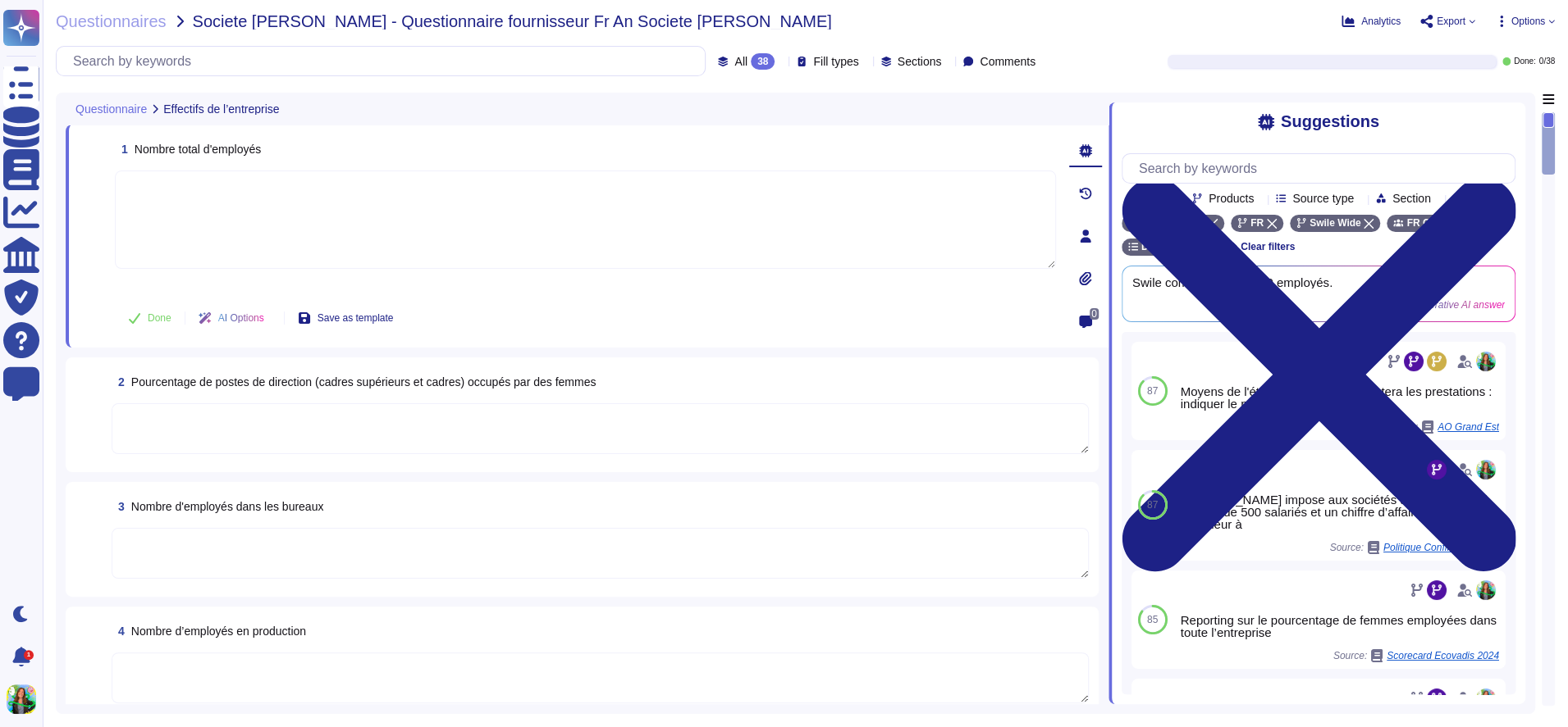
click at [1469, 204] on span "Tags" at bounding box center [1481, 198] width 25 height 12
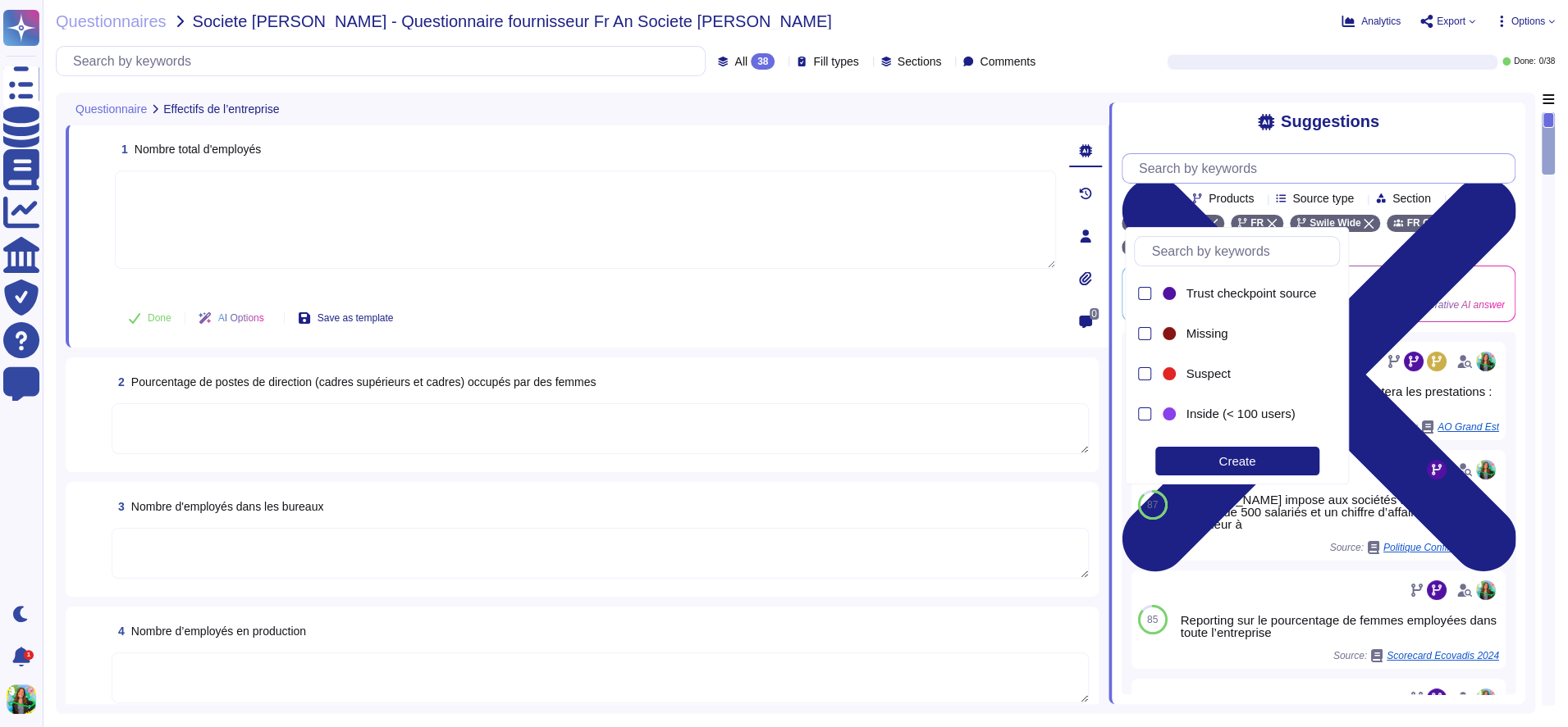
click at [1275, 173] on input "text" at bounding box center [1322, 168] width 384 height 29
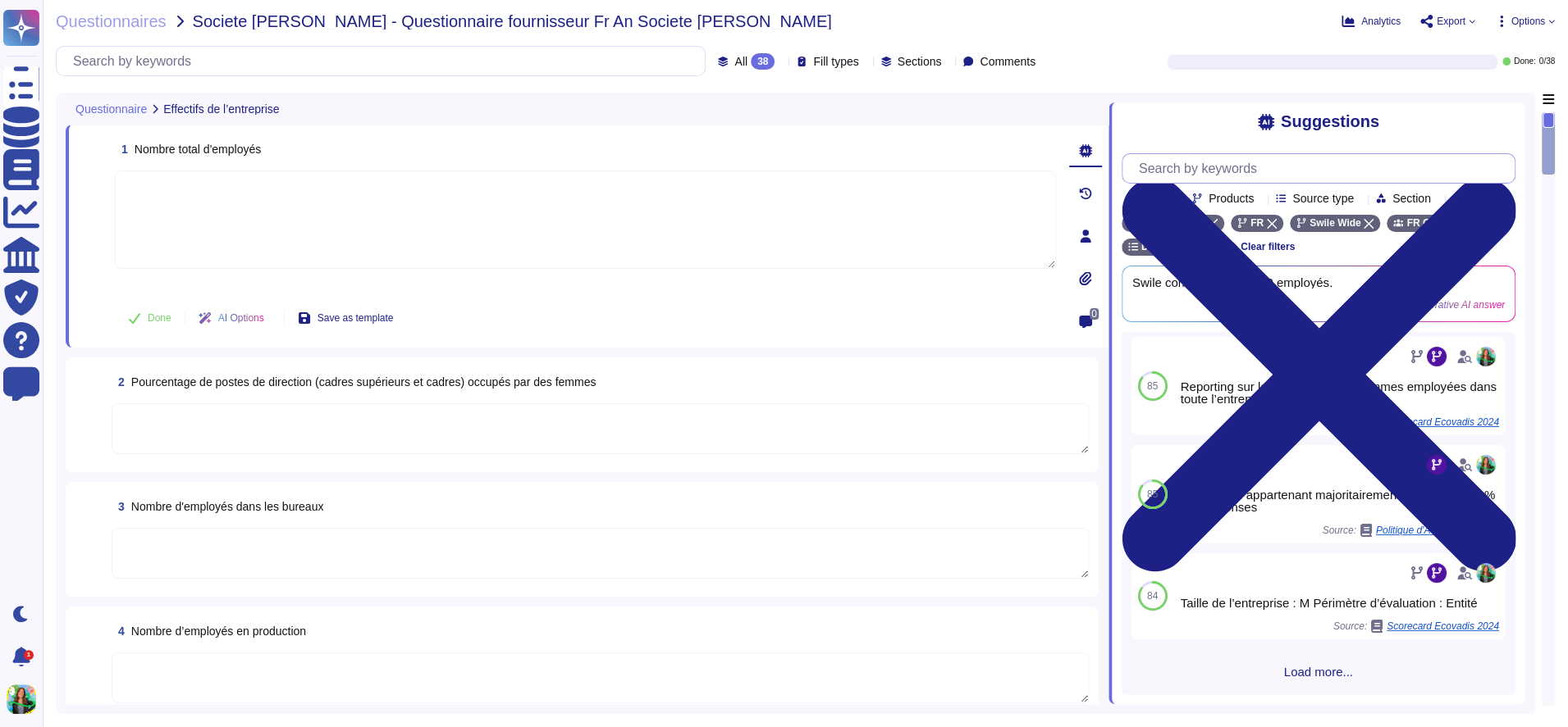
scroll to position [249, 0]
click at [1275, 229] on icon at bounding box center [1272, 224] width 10 height 10
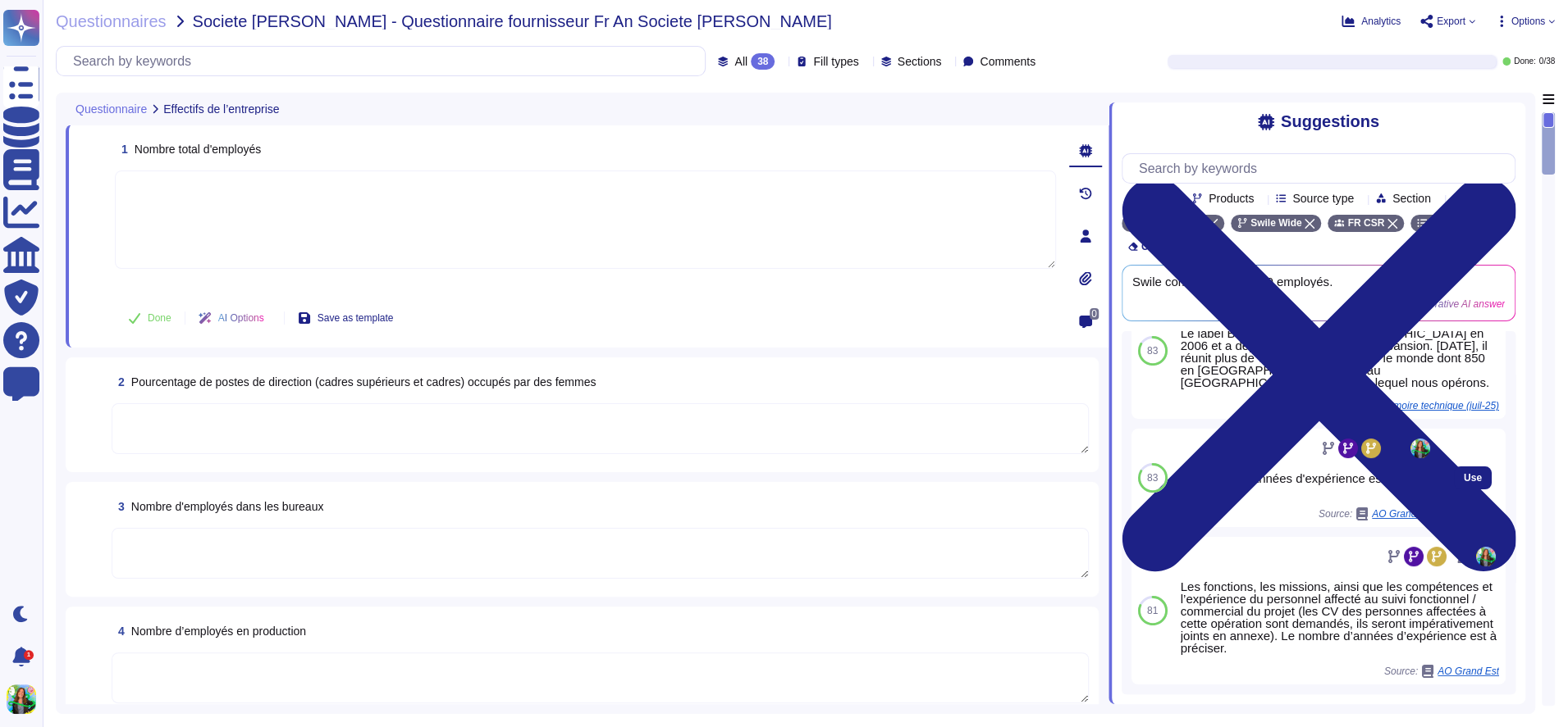
scroll to position [0, 0]
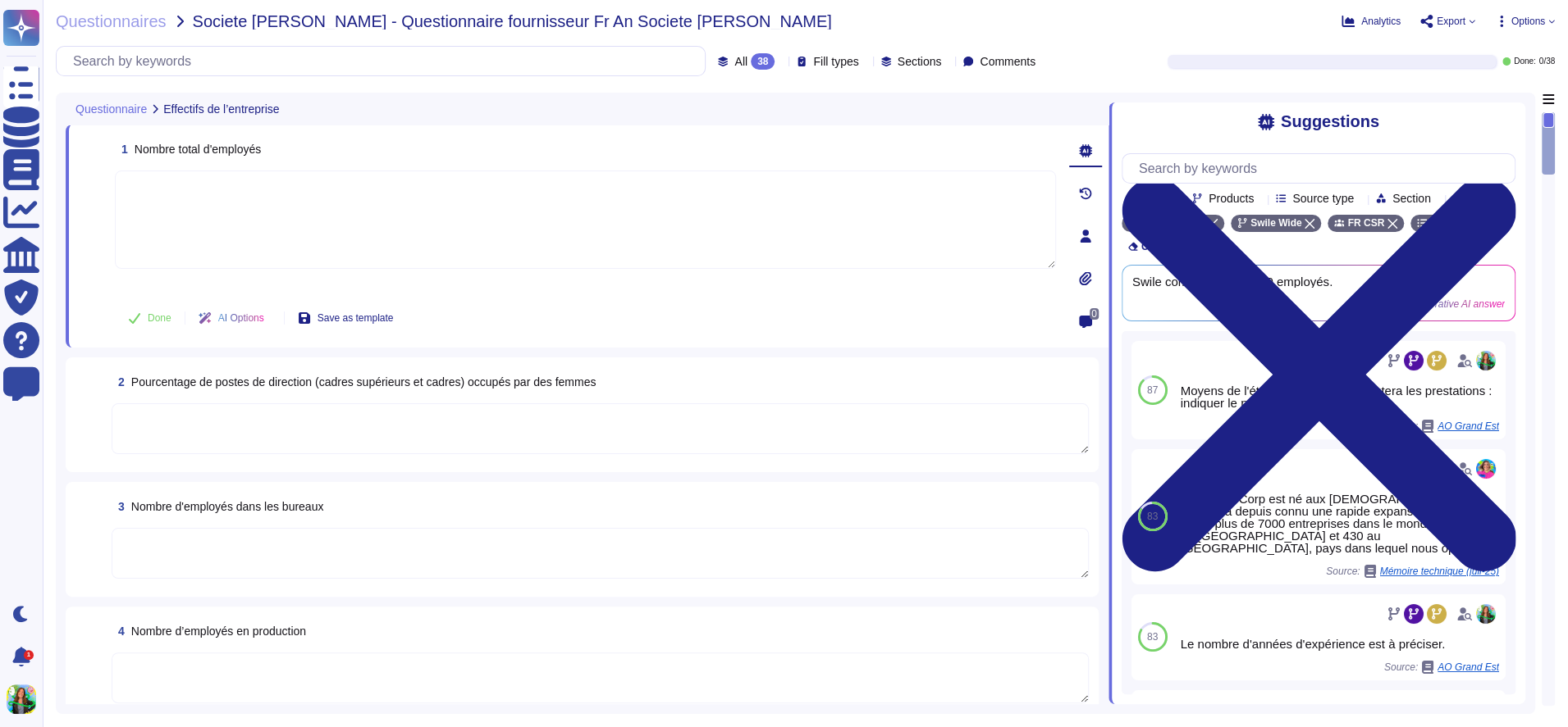
click at [1374, 189] on div "Team Products Source type Section Tags" at bounding box center [1317, 179] width 394 height 51
click at [1354, 192] on span "Source type" at bounding box center [1322, 198] width 61 height 12
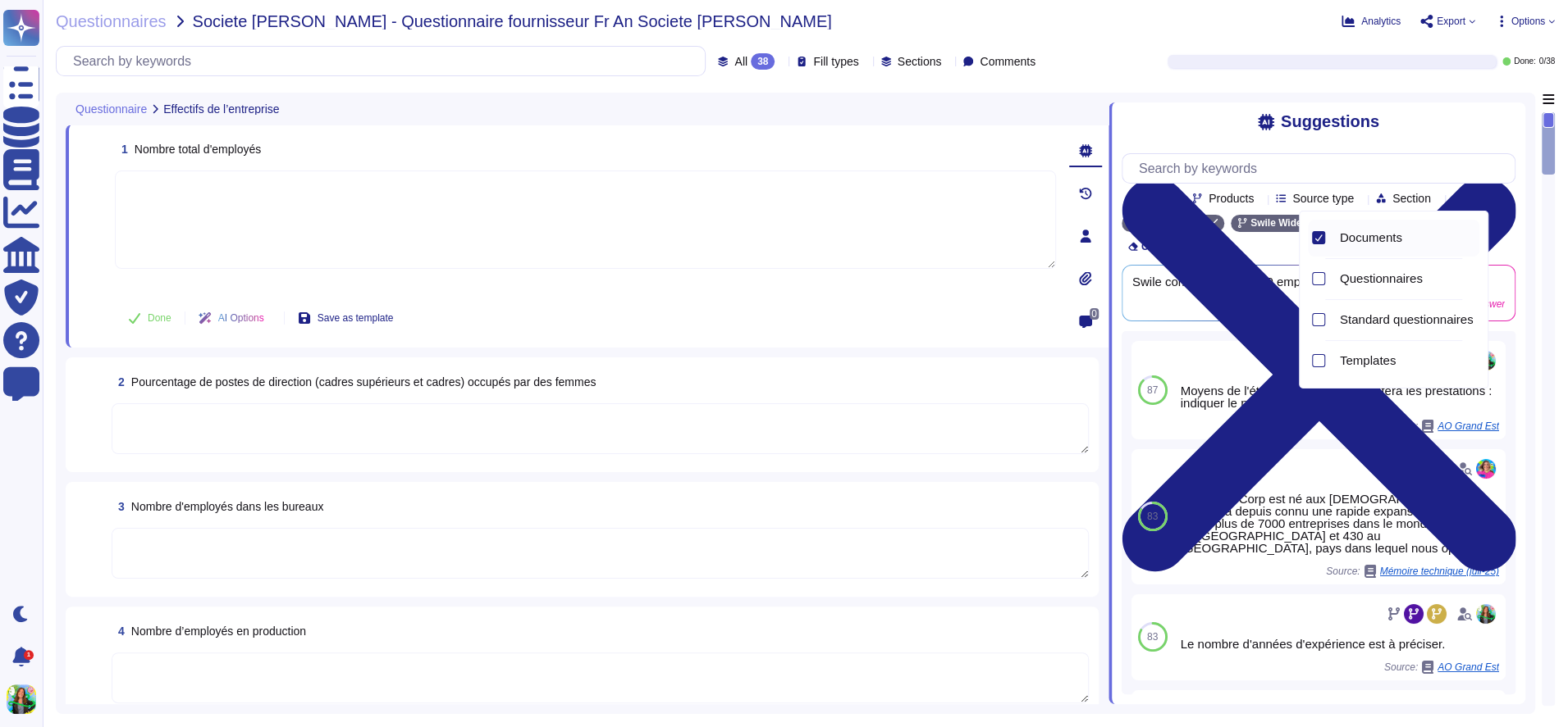
click at [1325, 242] on div "Documents" at bounding box center [1393, 238] width 173 height 36
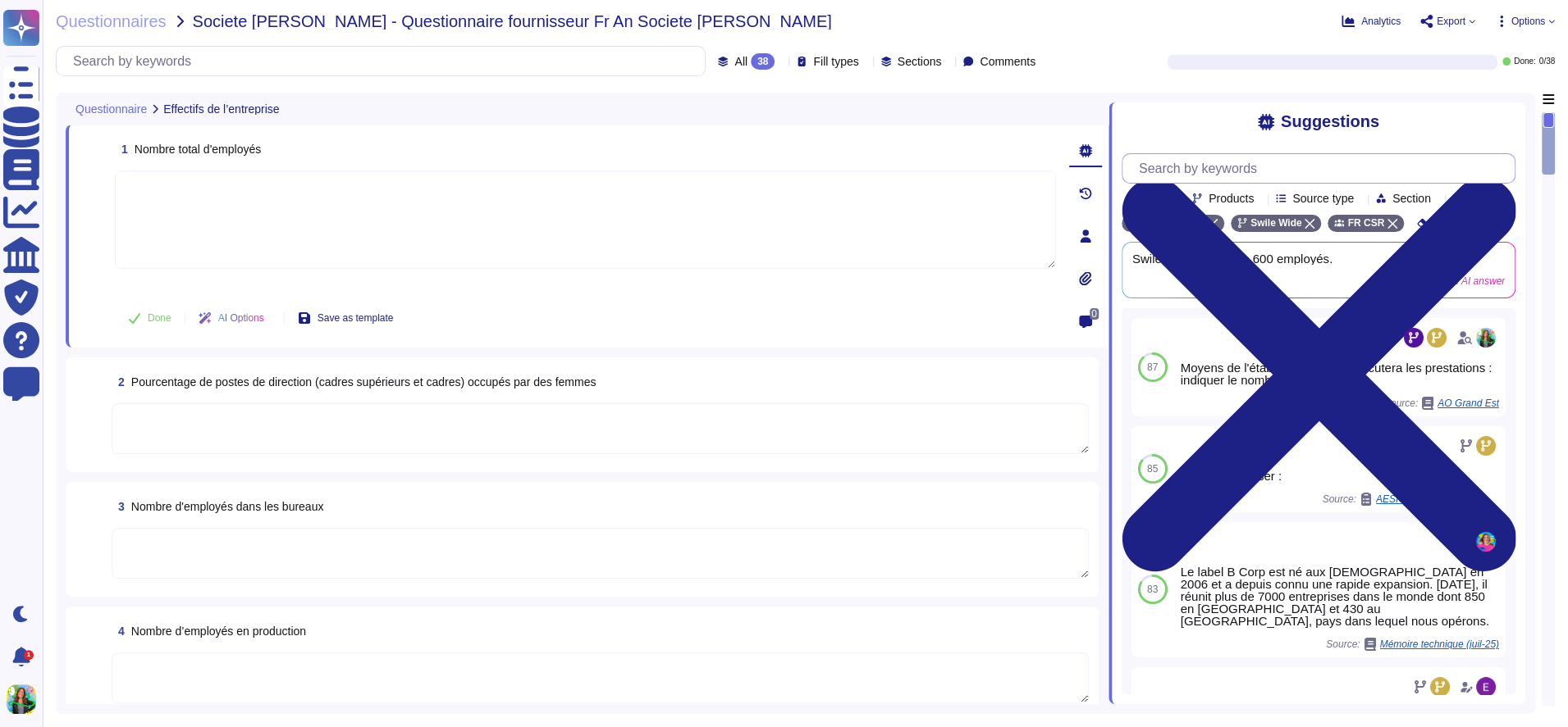
click at [1285, 159] on input "text" at bounding box center [1322, 168] width 384 height 29
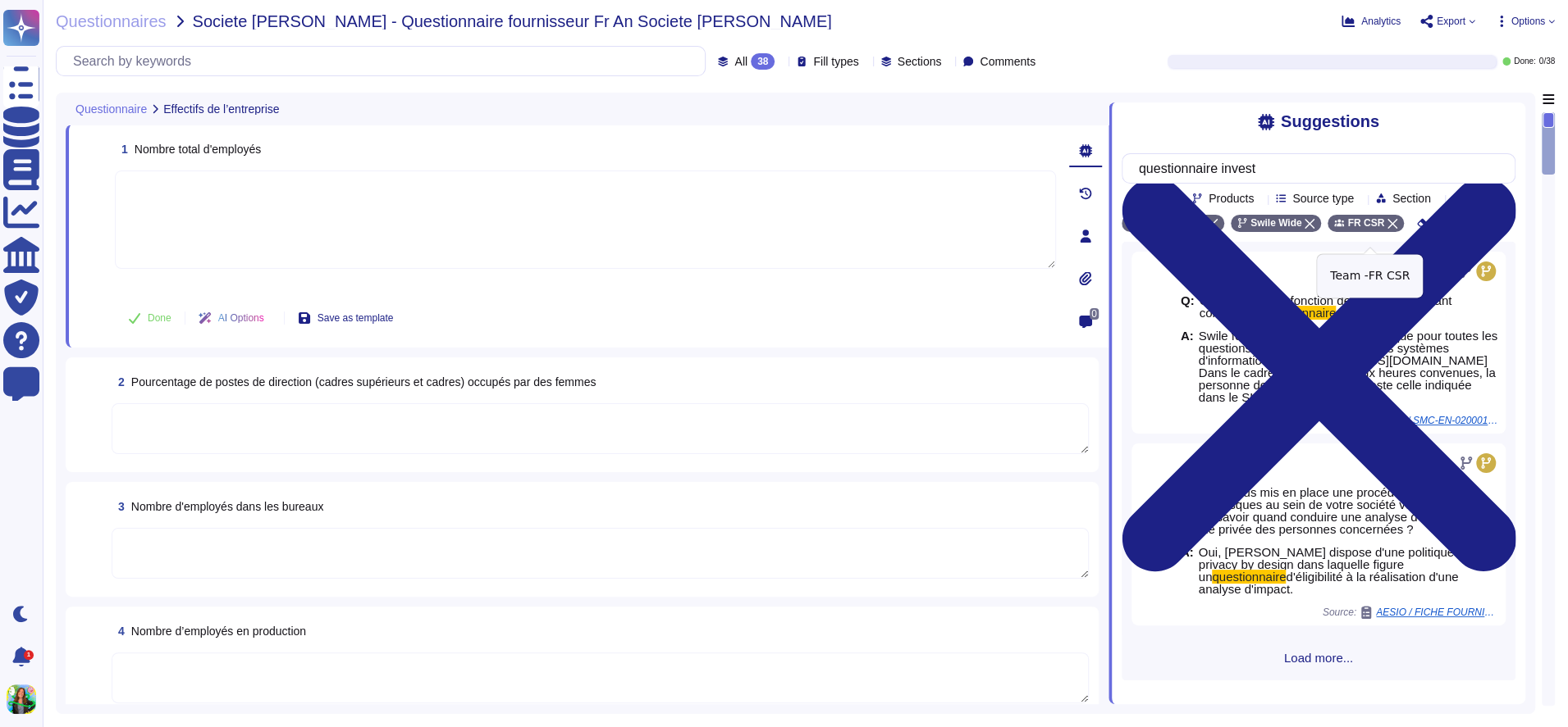
click at [1388, 232] on div "FR CSR" at bounding box center [1365, 223] width 76 height 17
click at [1314, 229] on icon at bounding box center [1309, 224] width 10 height 10
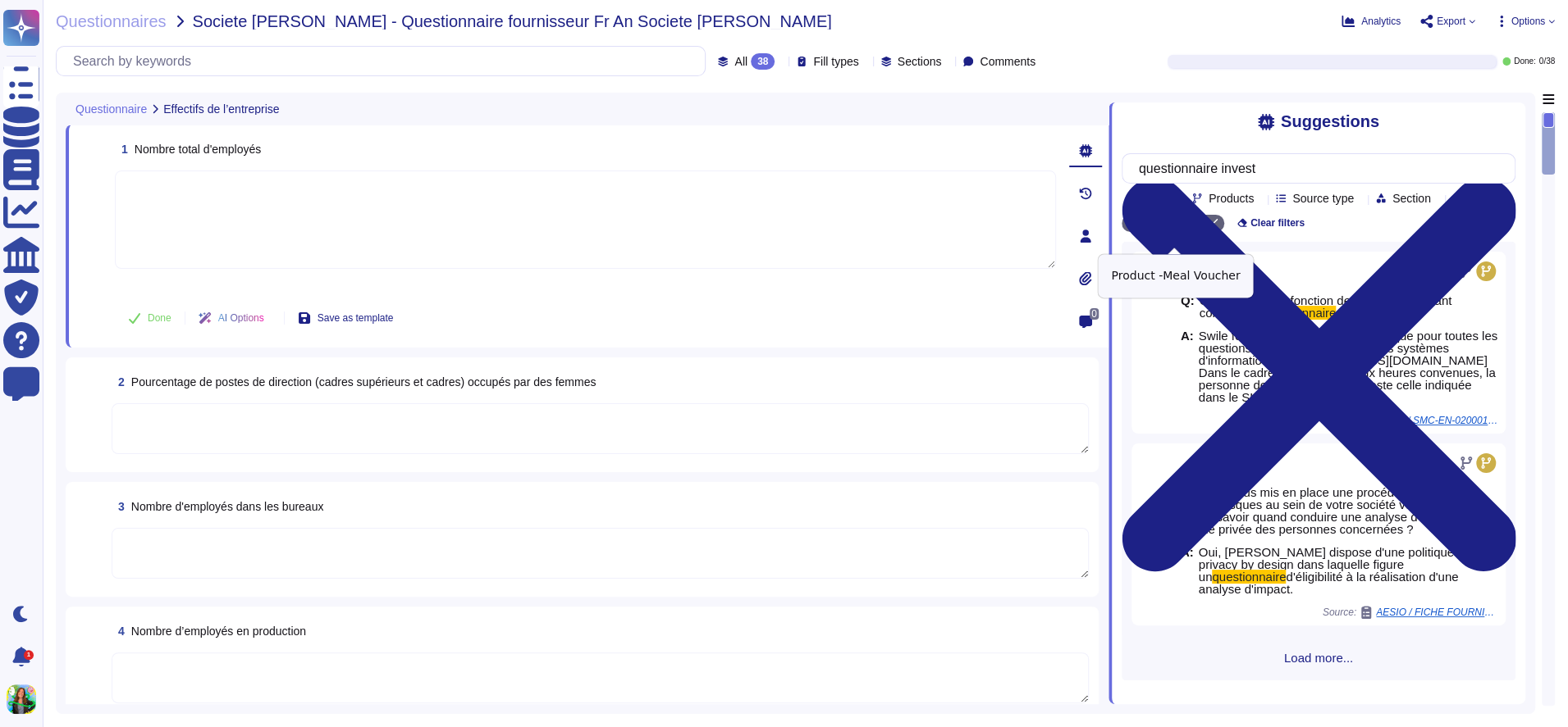
click at [1215, 229] on icon at bounding box center [1213, 224] width 10 height 10
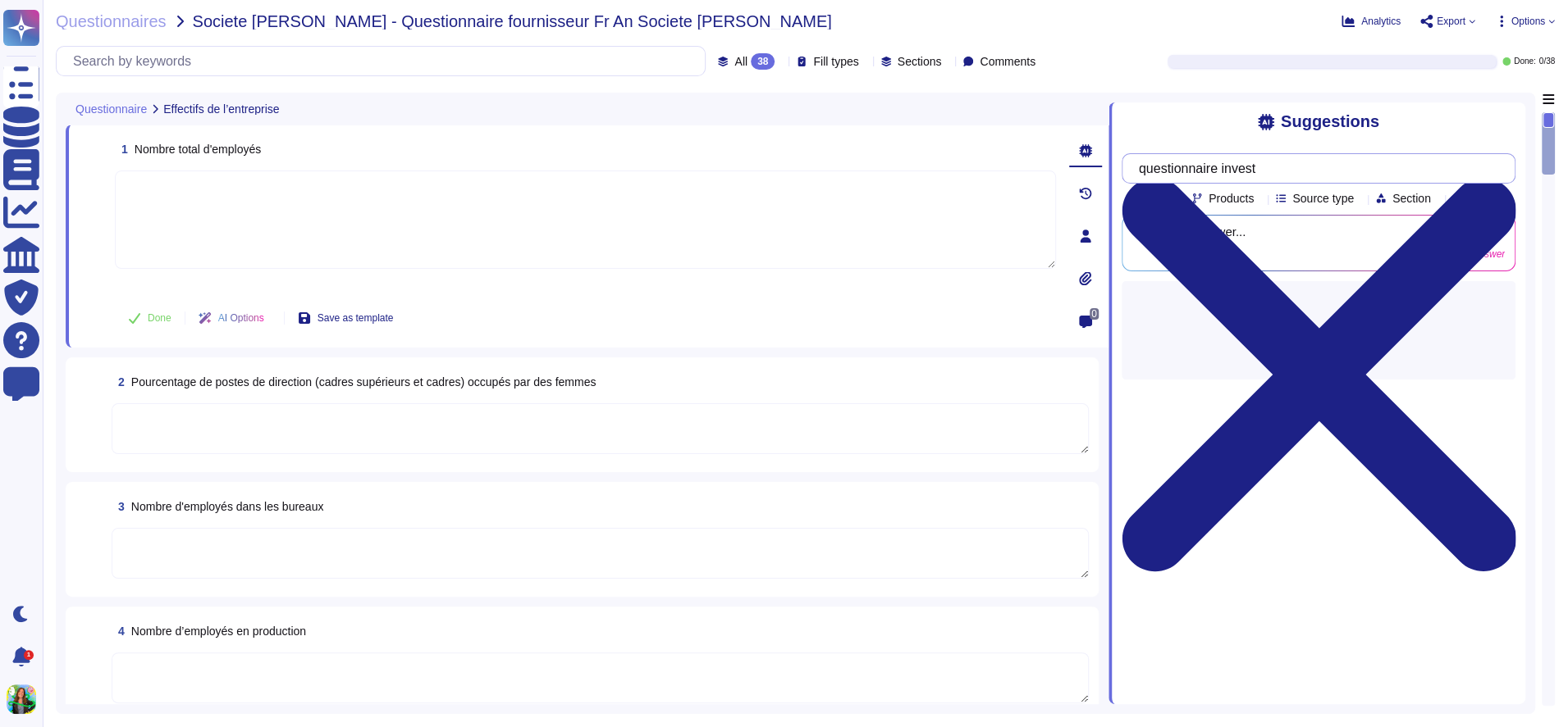
click at [1265, 167] on input "questionnaire invest" at bounding box center [1314, 168] width 367 height 29
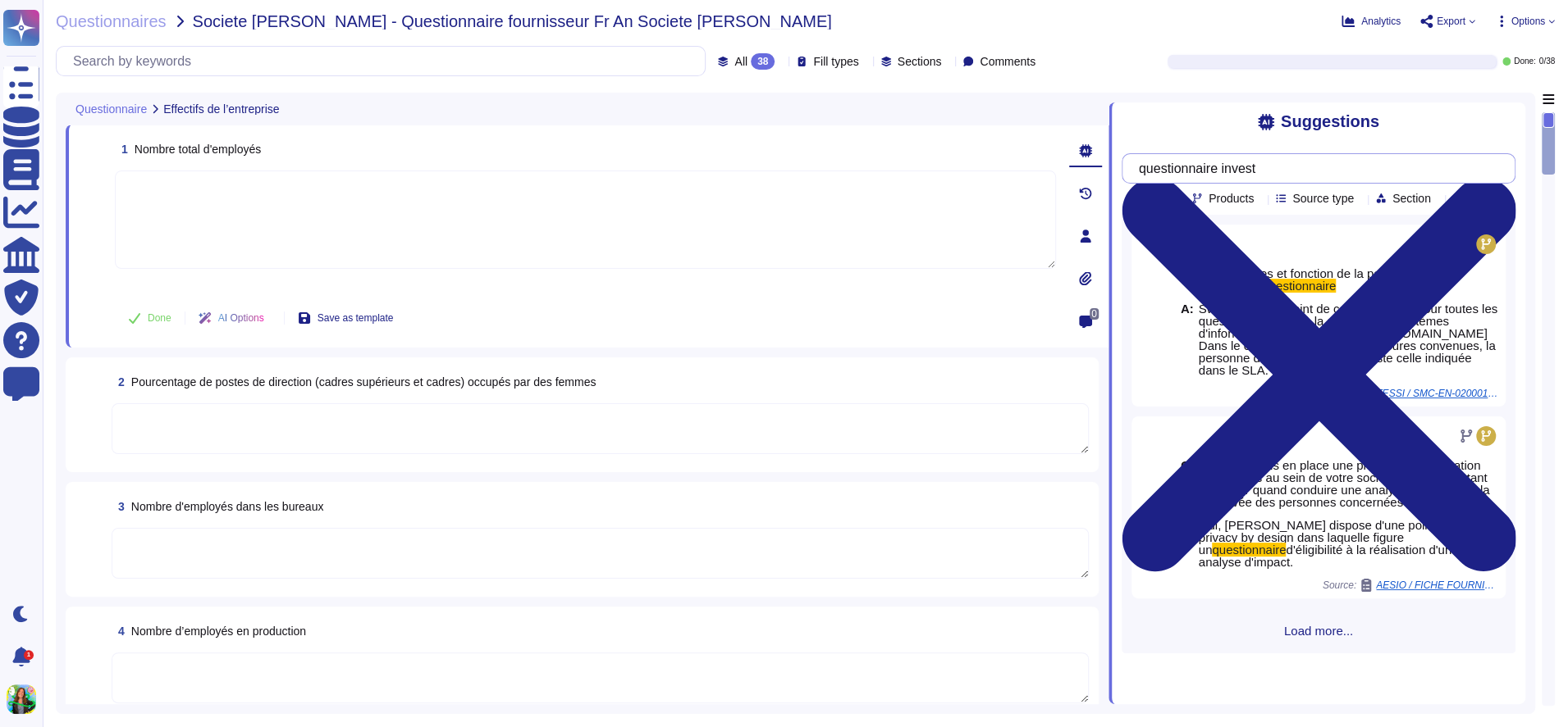
click at [1244, 175] on input "questionnaire invest" at bounding box center [1314, 168] width 367 height 29
paste input "Total workforce"
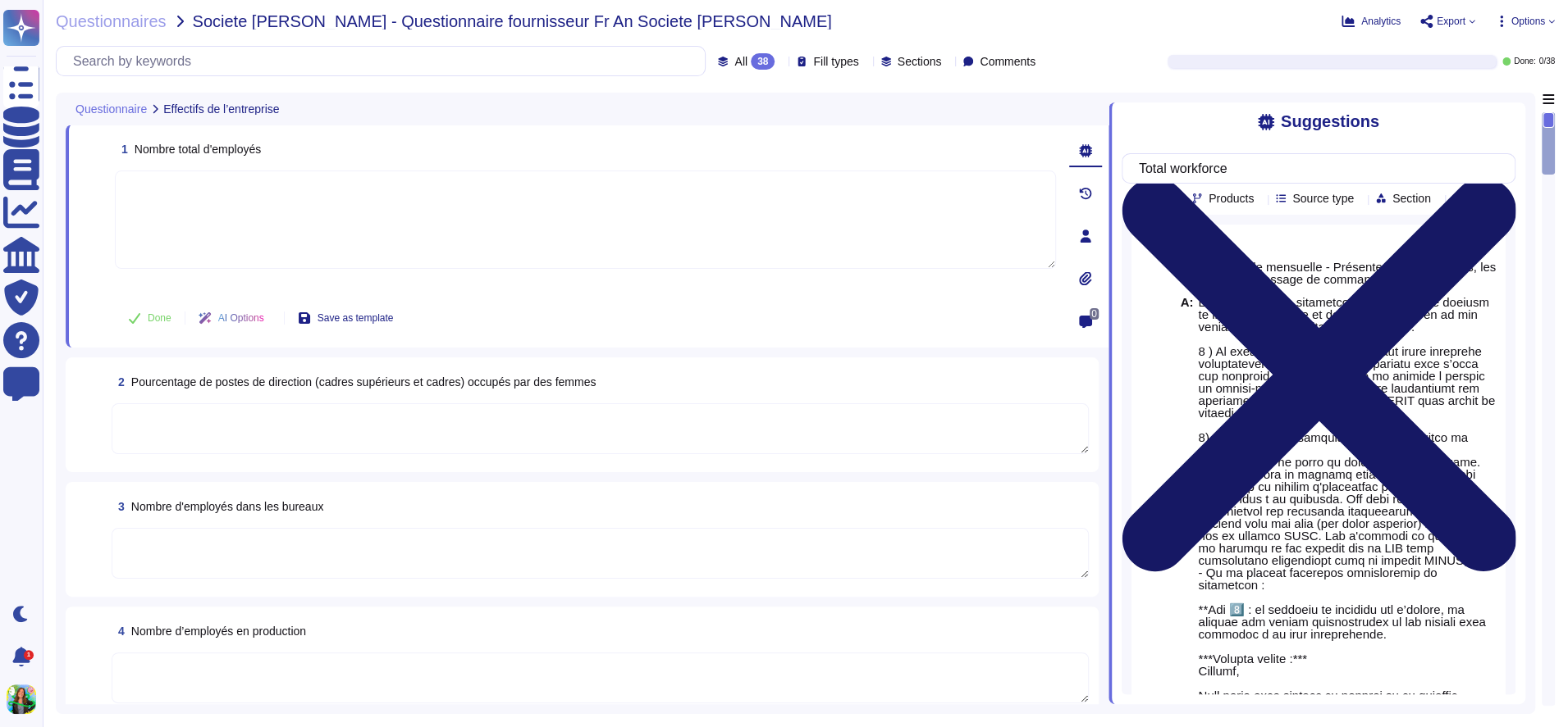
type input "Total workforce"
click at [1510, 117] on icon at bounding box center [1317, 375] width 394 height 525
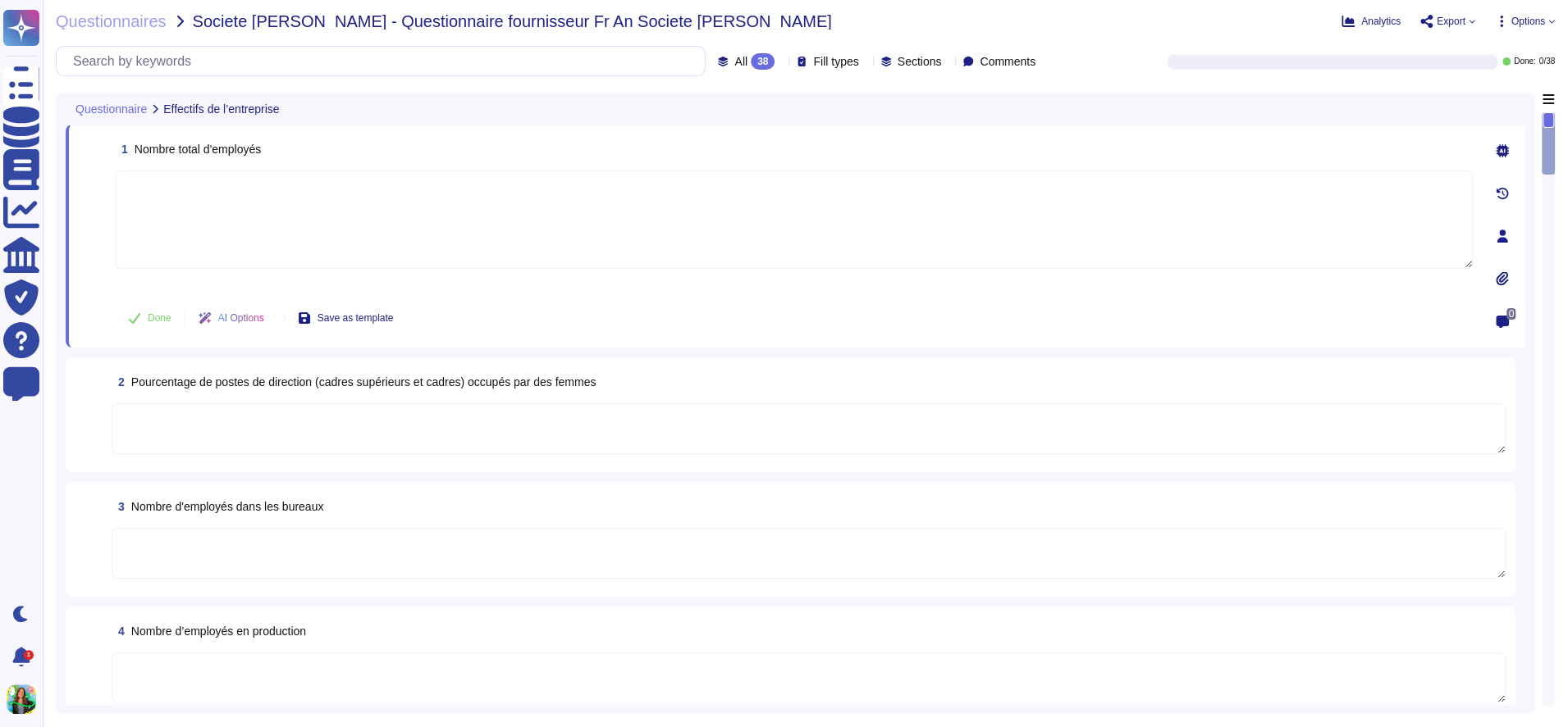
click at [945, 234] on textarea at bounding box center [793, 220] width 1358 height 99
click at [284, 318] on div "AI Options" at bounding box center [235, 319] width 99 height 39
click at [301, 418] on textarea at bounding box center [808, 429] width 1393 height 51
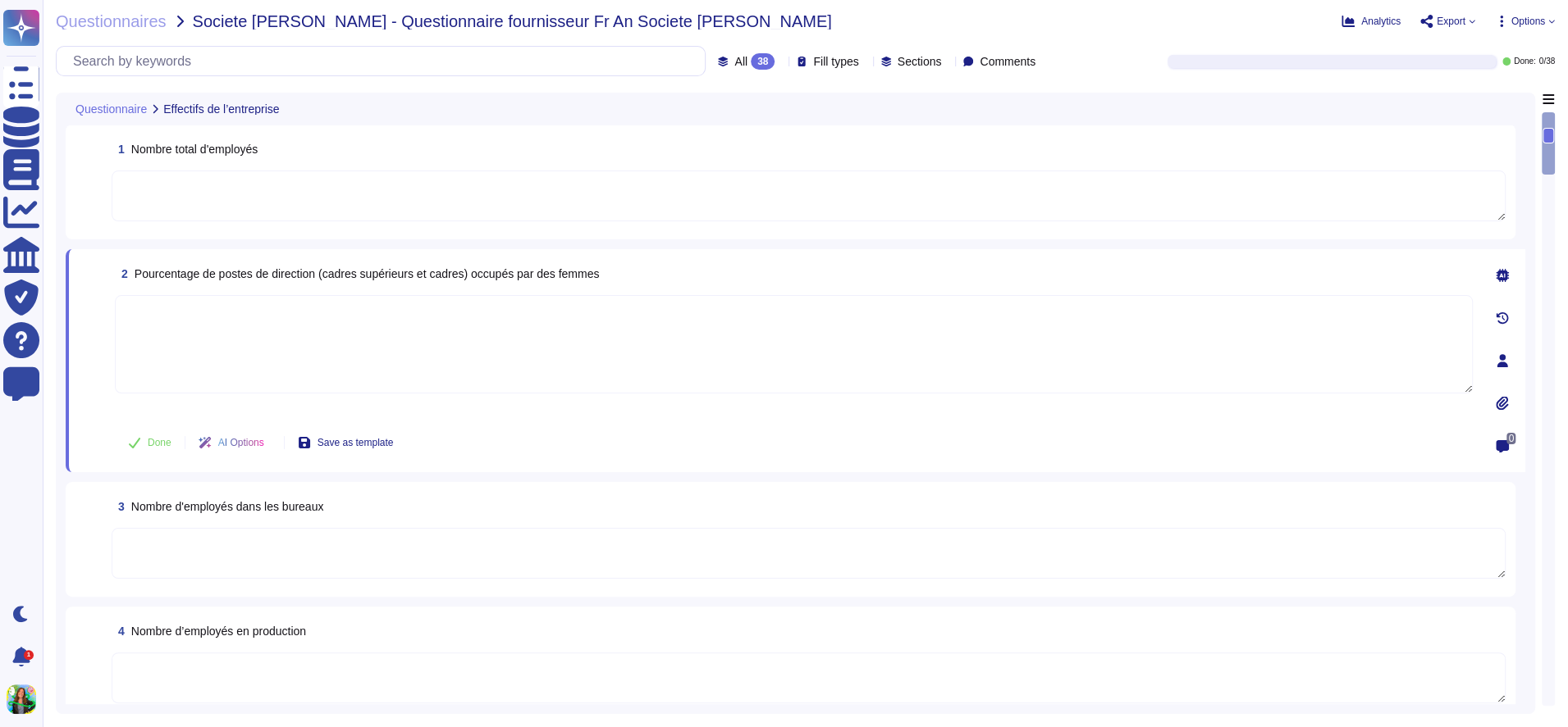
click at [504, 330] on textarea at bounding box center [793, 344] width 1358 height 99
click at [1511, 280] on div at bounding box center [1502, 275] width 33 height 33
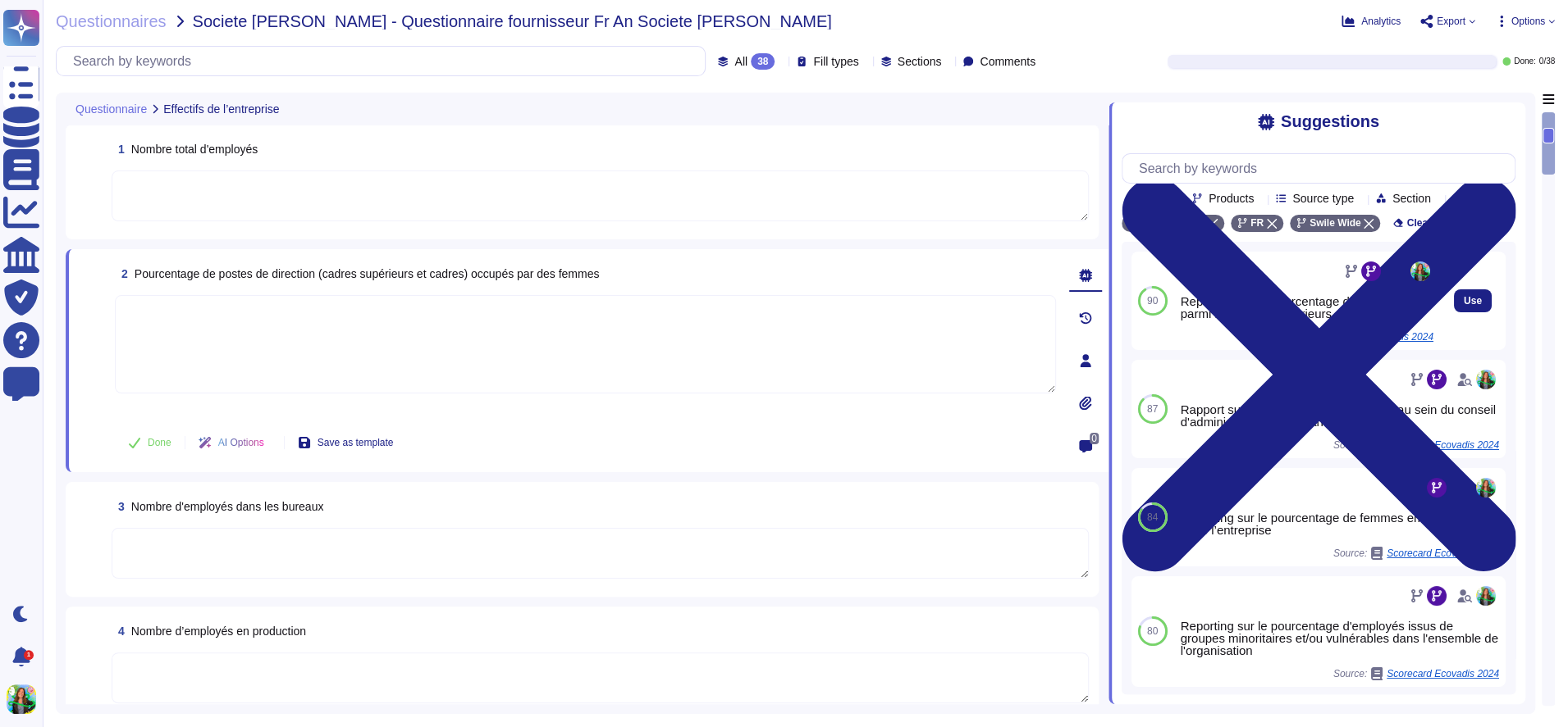
click at [1228, 309] on div "Reporting sur le pourcentage de femmes parmi les cadres supérieurs" at bounding box center [1307, 307] width 253 height 25
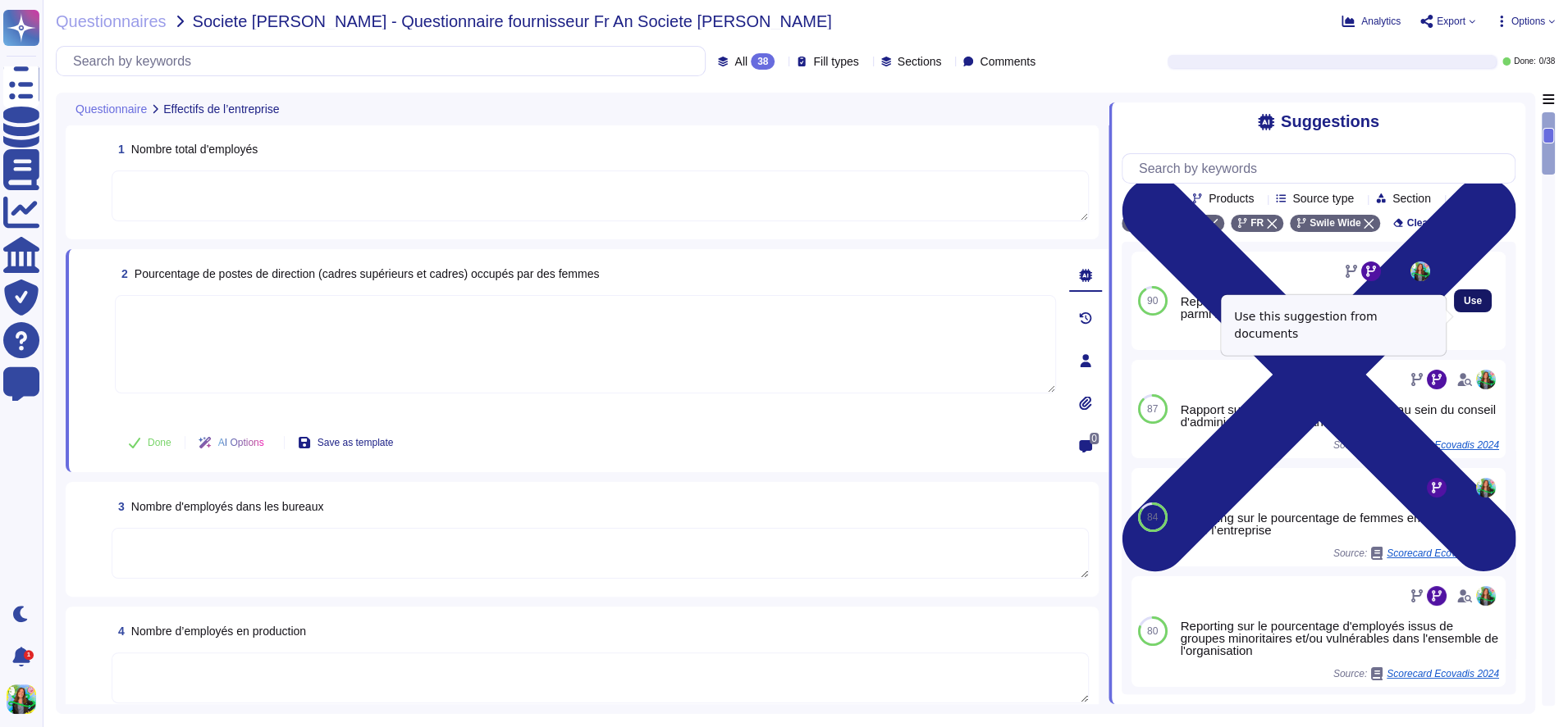
click at [1476, 306] on span "Use" at bounding box center [1472, 301] width 18 height 10
type textarea "Reporting sur le pourcentage de femmes parmi les cadres supérieurs"
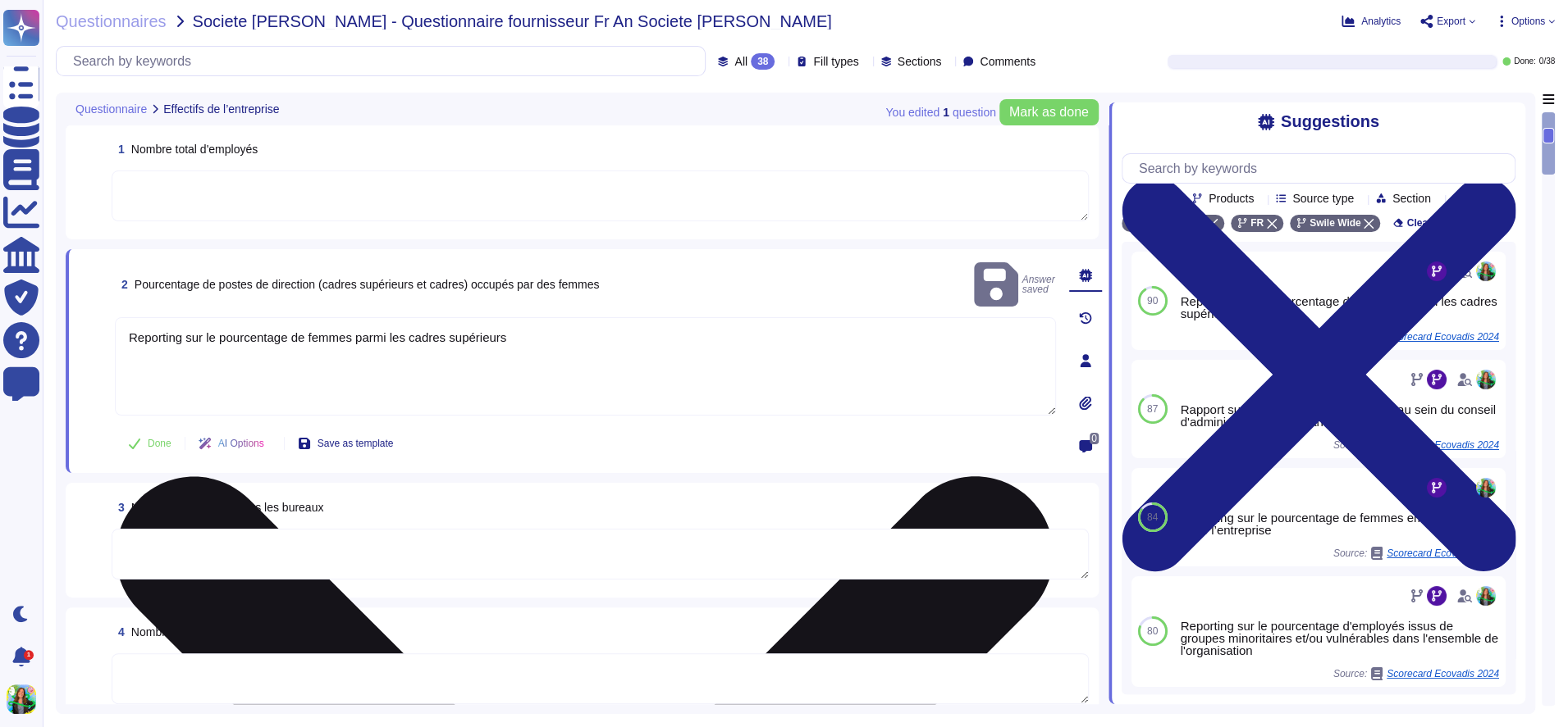
click at [484, 339] on textarea "Reporting sur le pourcentage de femmes parmi les cadres supérieurs" at bounding box center [585, 367] width 941 height 99
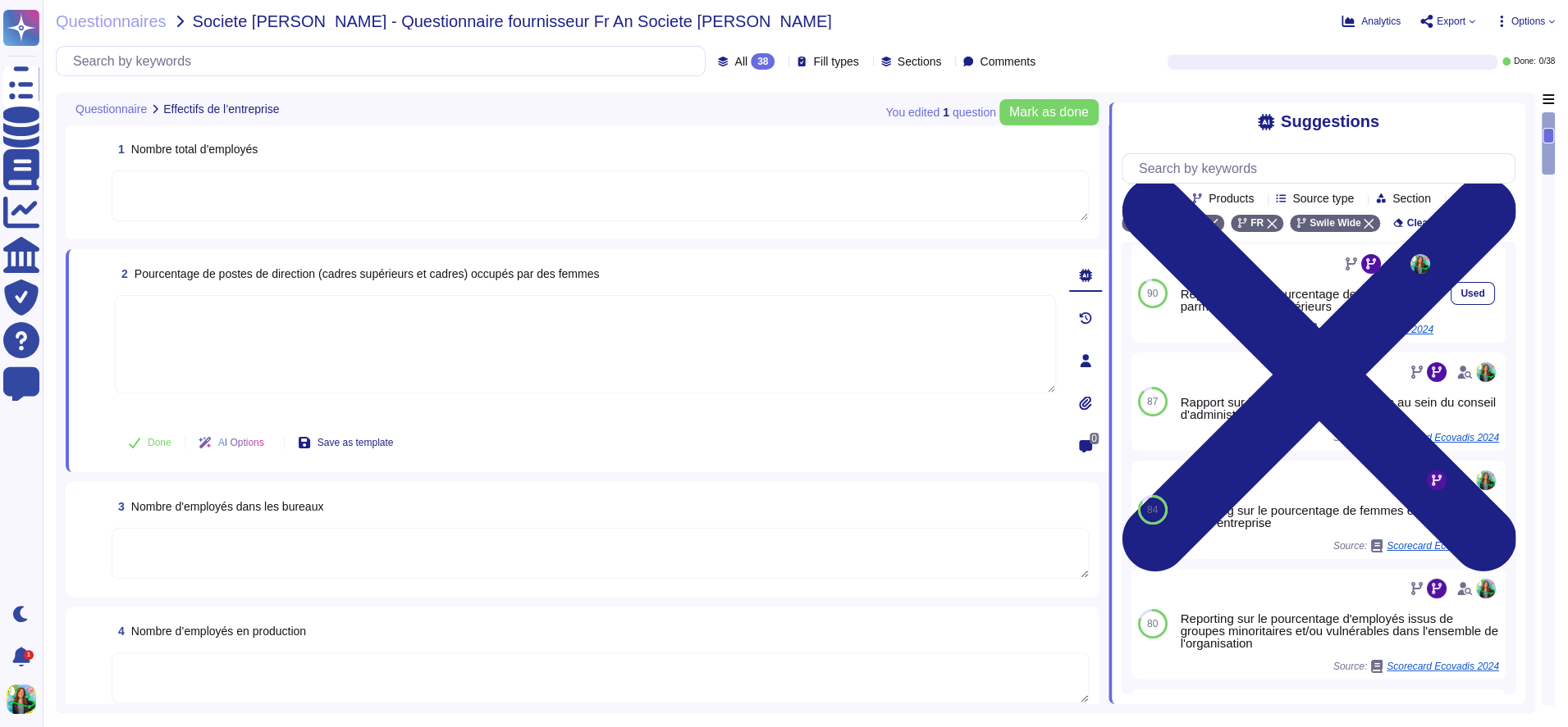
scroll to position [161, 0]
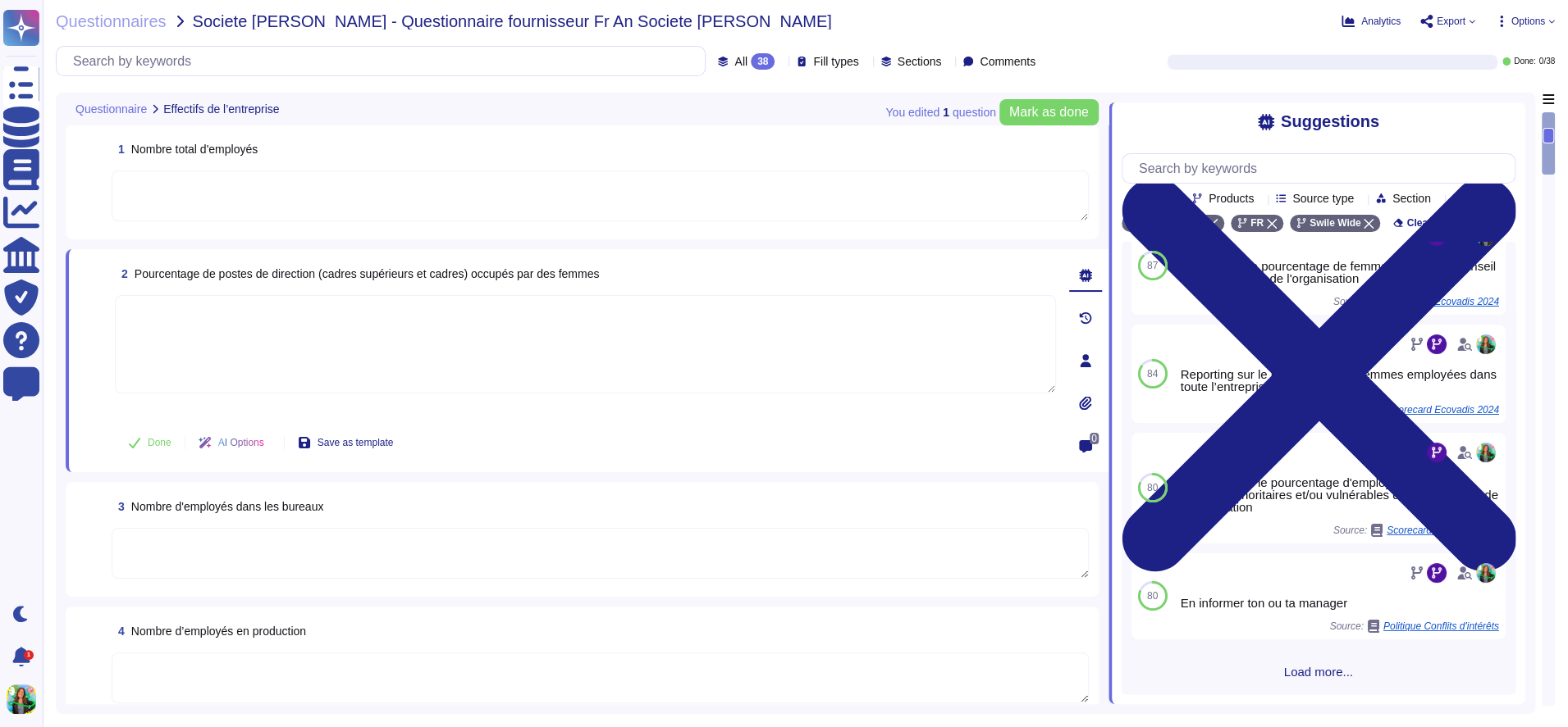
click at [601, 368] on textarea at bounding box center [585, 344] width 941 height 99
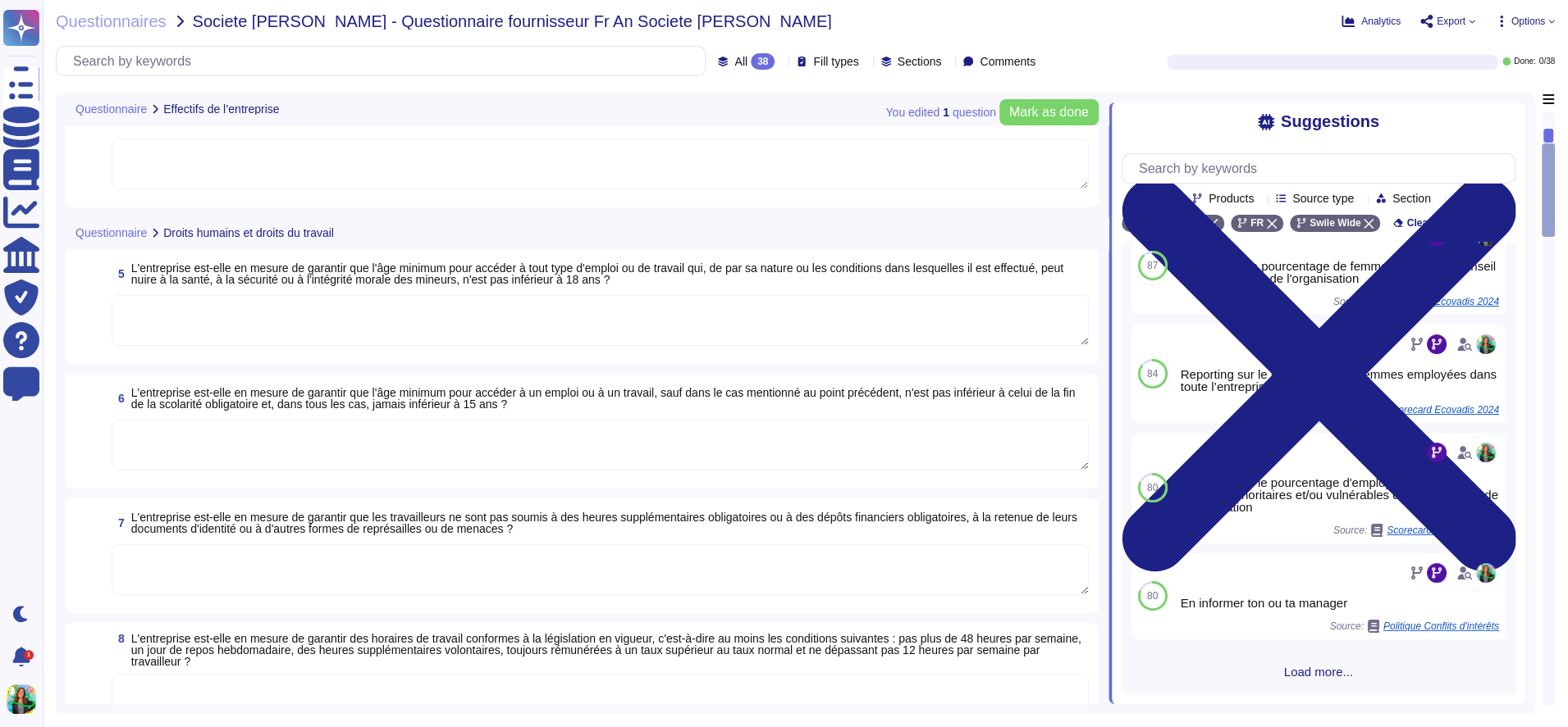
scroll to position [0, 0]
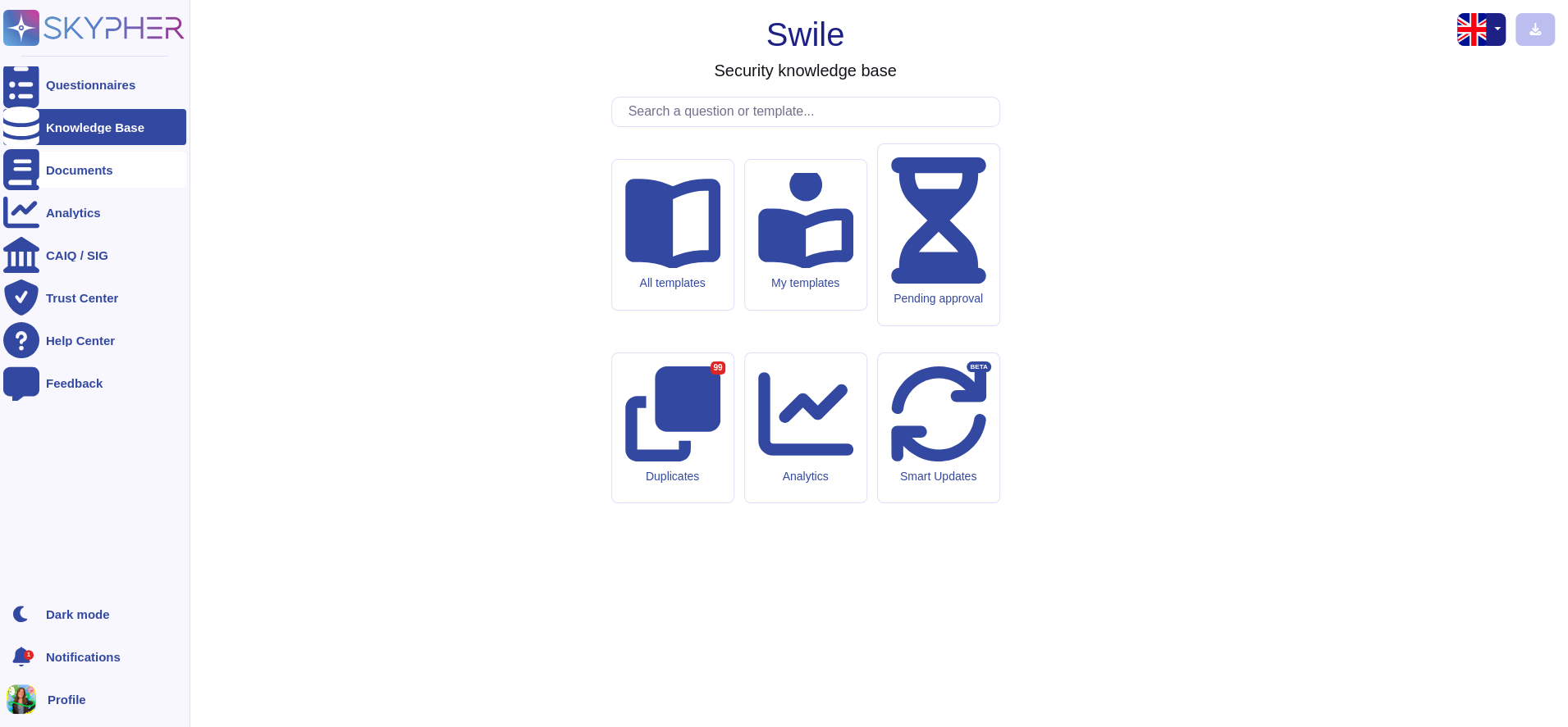
click at [46, 170] on div "Documents" at bounding box center [80, 170] width 67 height 12
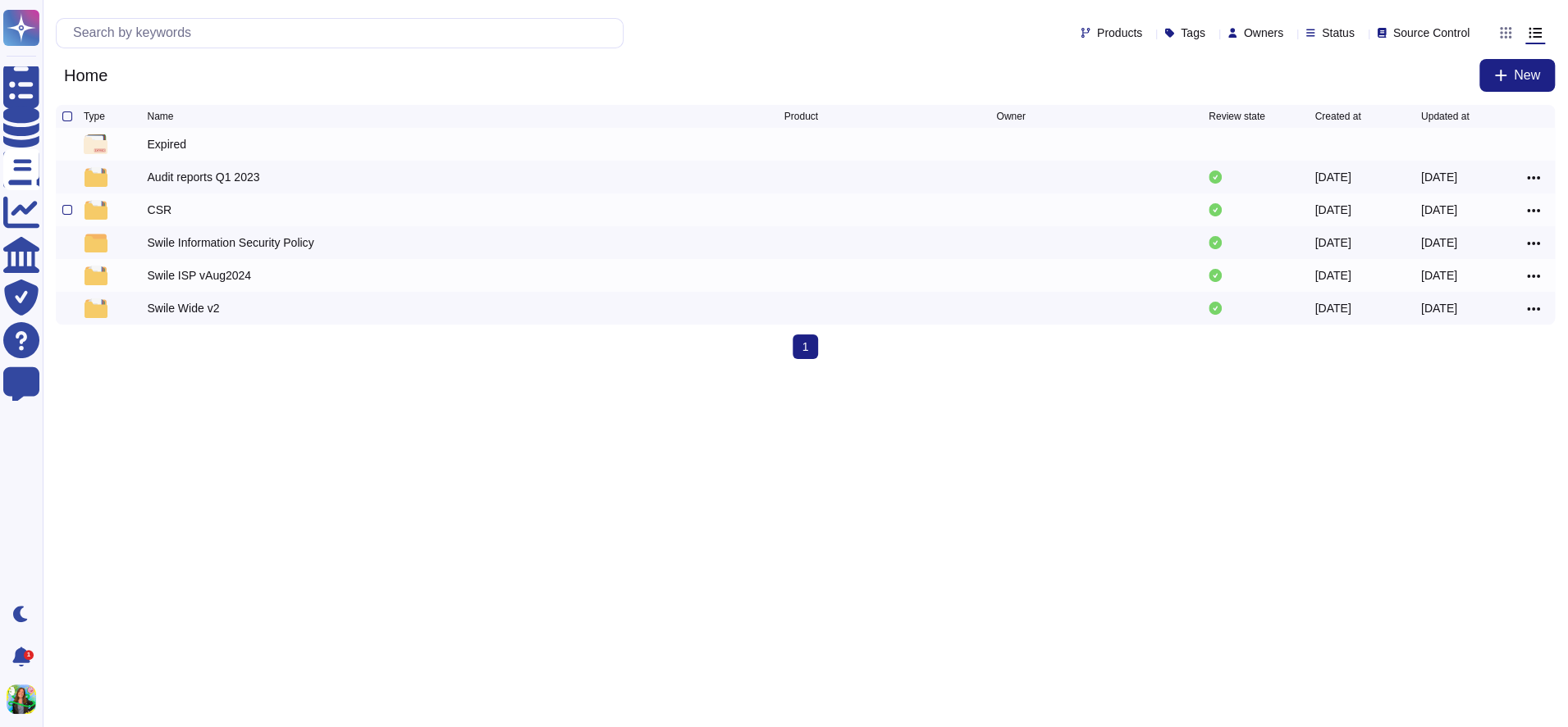
click at [172, 216] on div "CSR" at bounding box center [465, 210] width 636 height 20
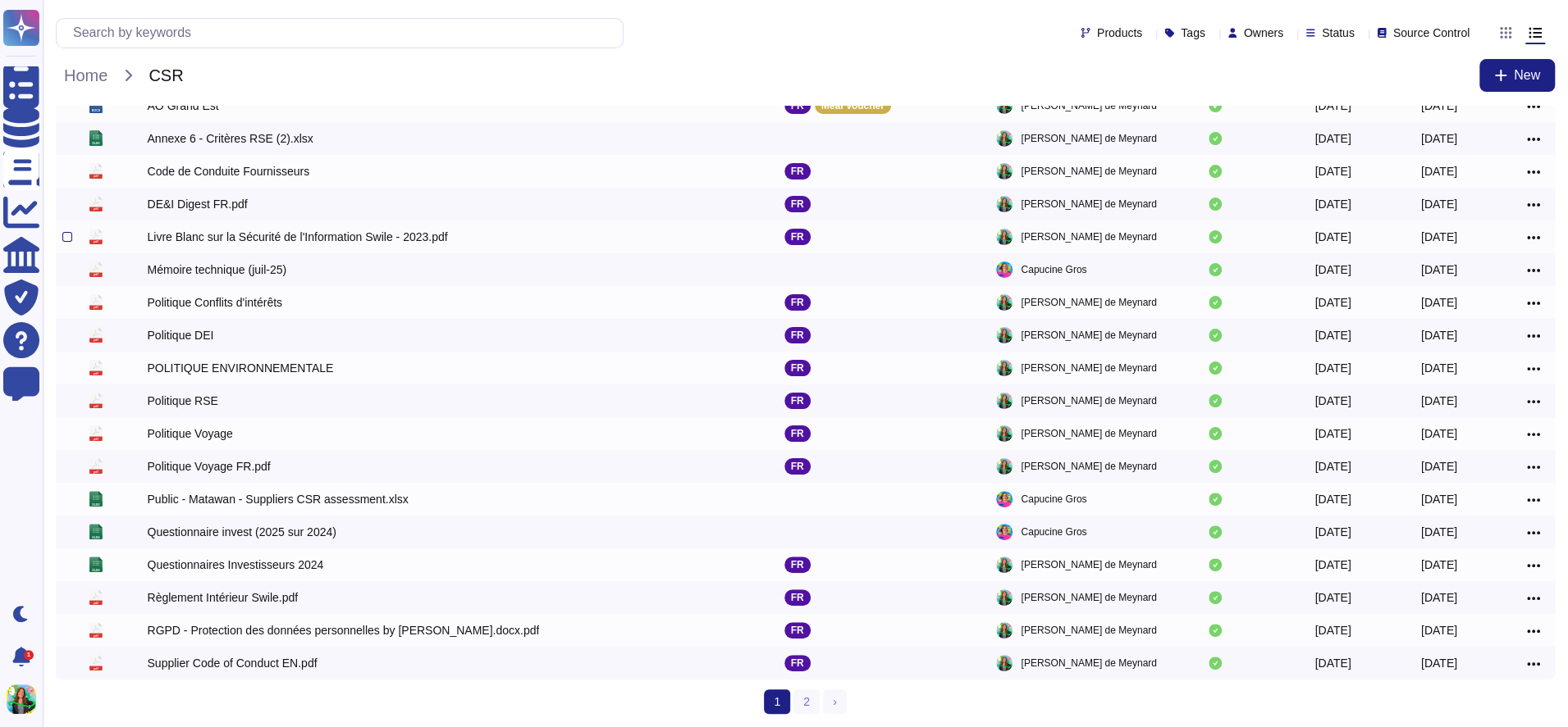
scroll to position [108, 0]
click at [322, 574] on div "Questionnaires Investisseurs 2024" at bounding box center [465, 565] width 636 height 20
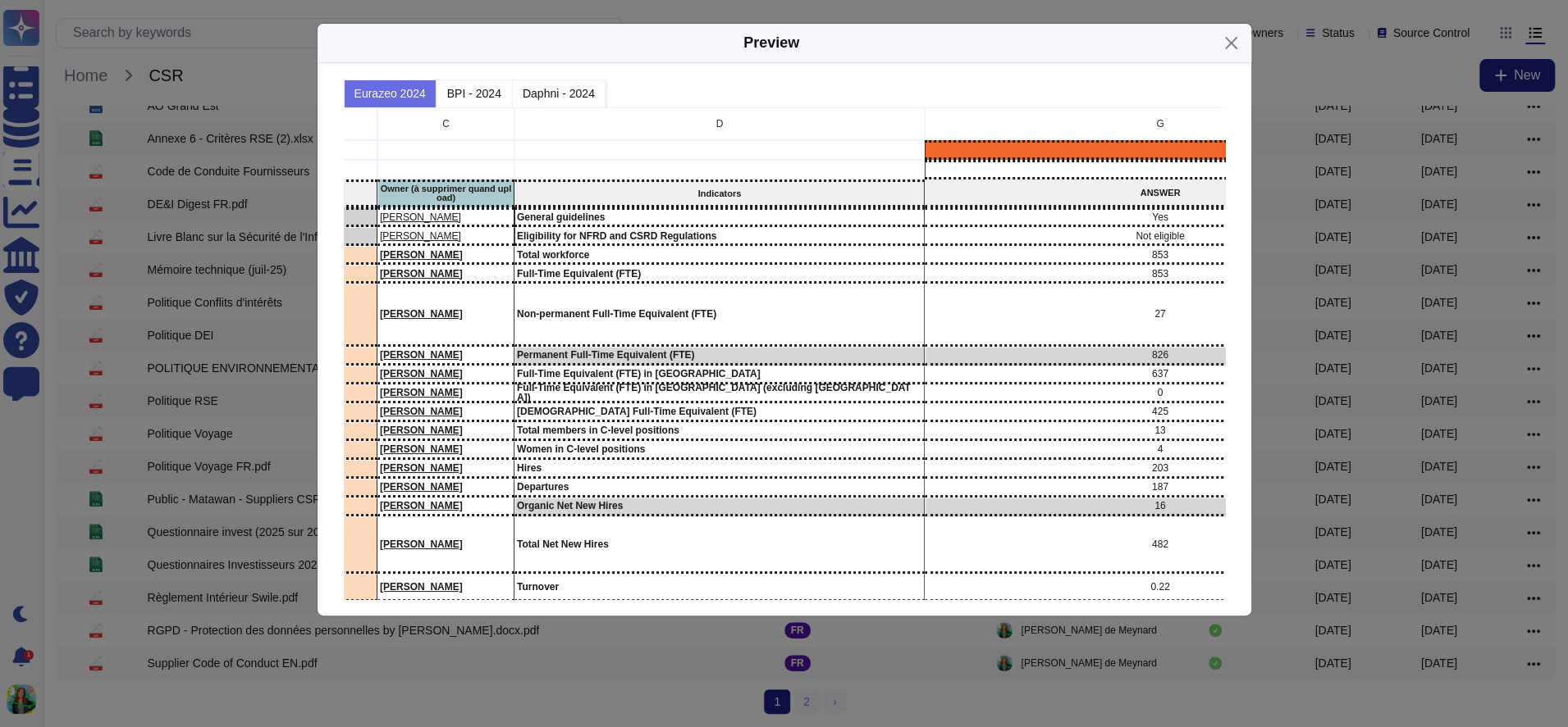
scroll to position [0, 0]
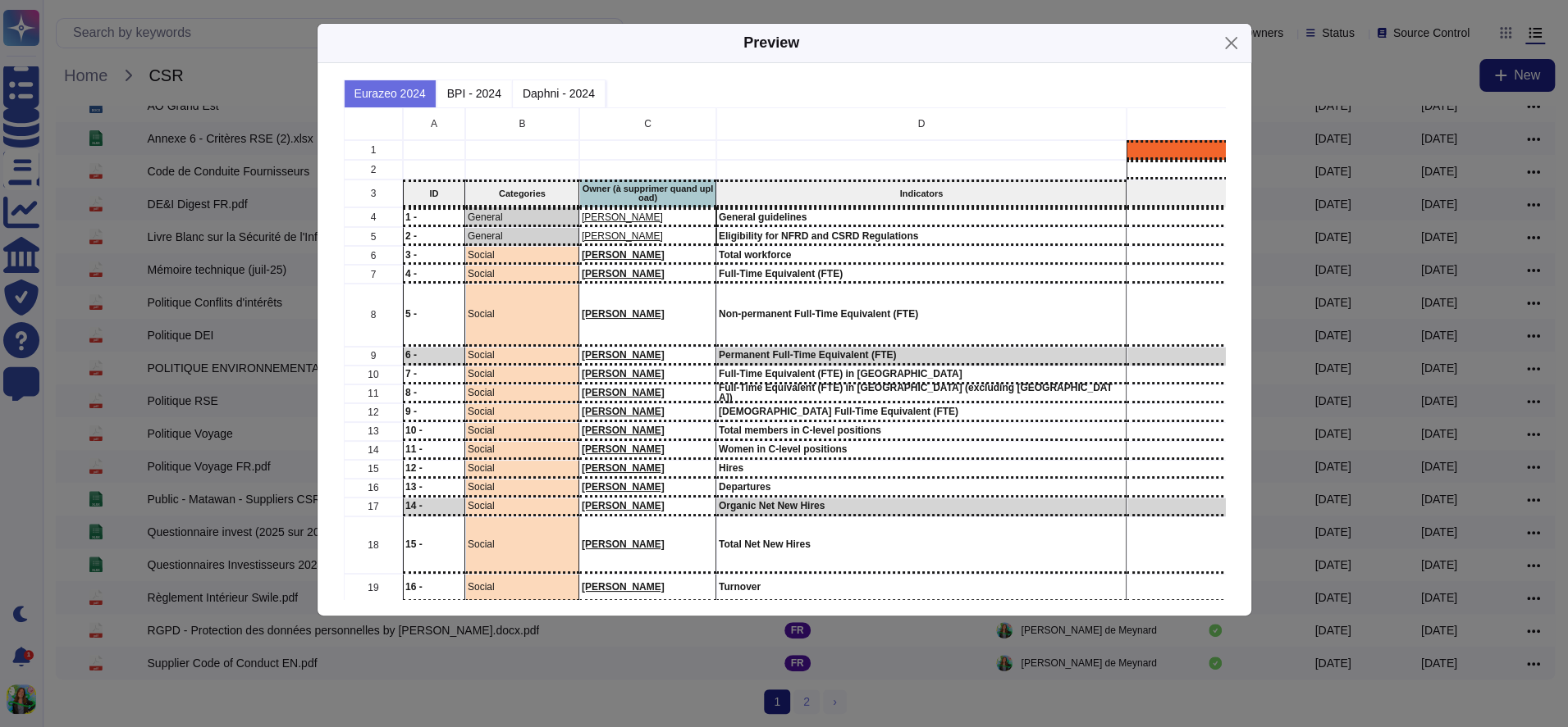
click at [767, 251] on p "Total workforce" at bounding box center [920, 255] width 406 height 10
click at [677, 690] on div "Preview Eurazeo 2024 BPI - 2024 Daphni - 2024 A B C D G H I J K L M 1 Swile 2 C…" at bounding box center [784, 363] width 1568 height 727
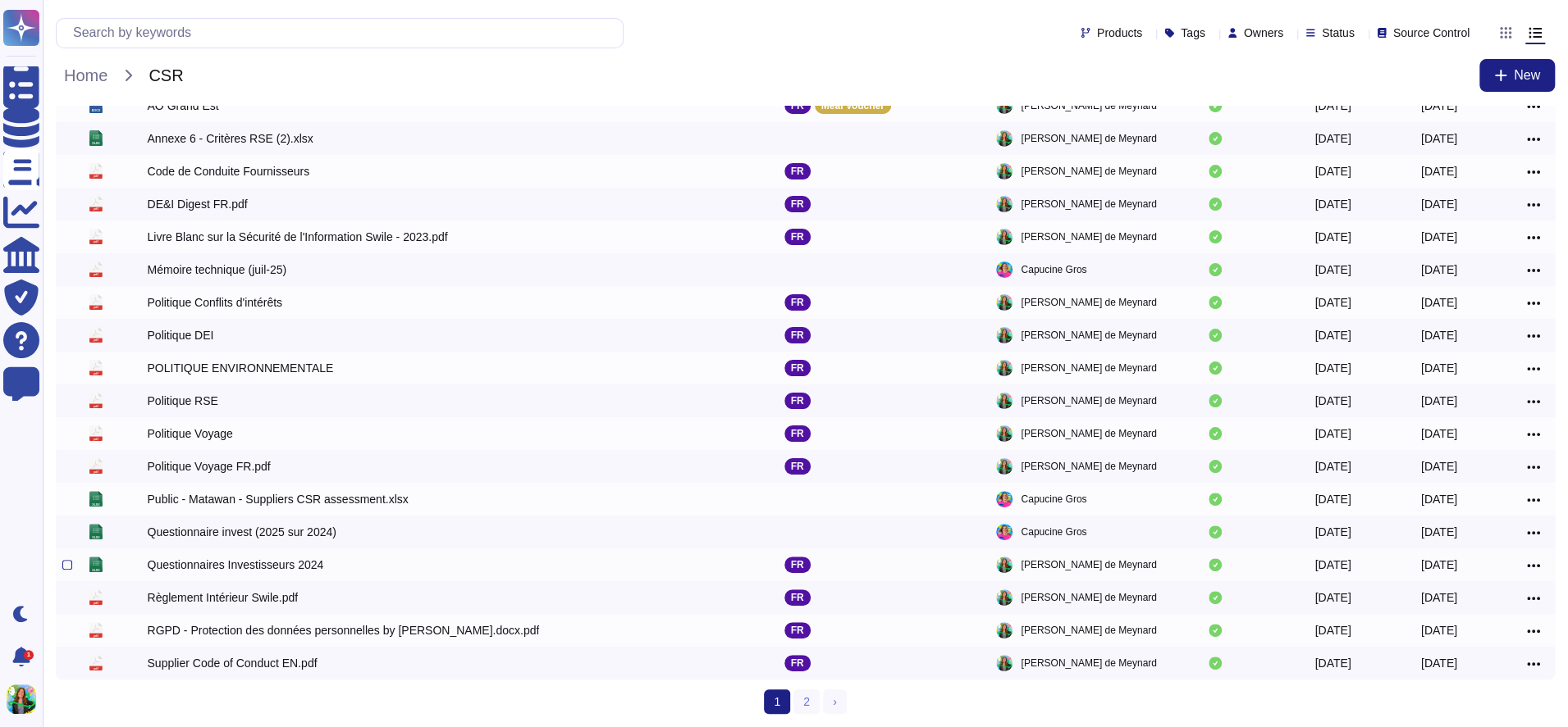
click at [228, 569] on div "Questionnaires Investisseurs 2024" at bounding box center [235, 564] width 177 height 17
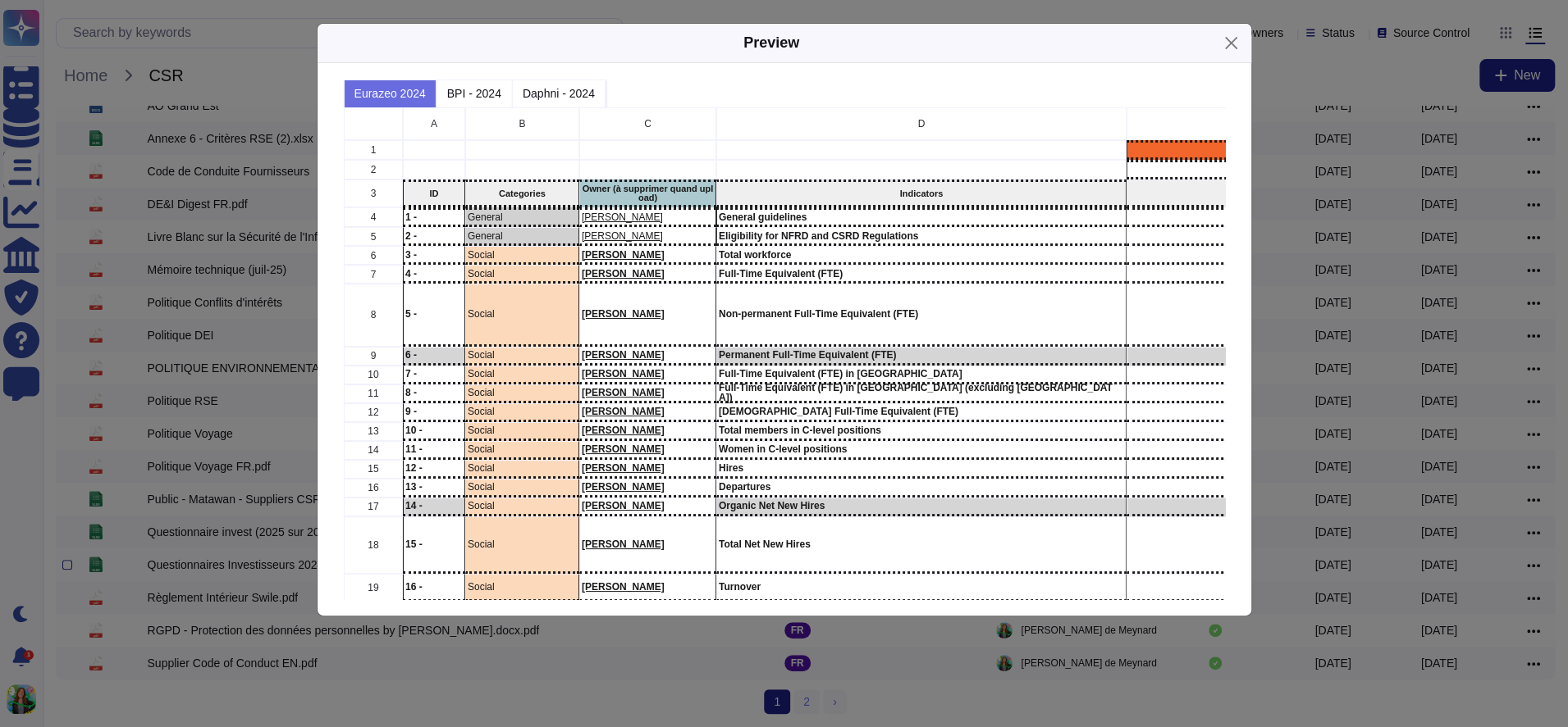
scroll to position [492, 881]
click at [746, 279] on div "Full-Time Equivalent (FTE)" at bounding box center [921, 274] width 411 height 19
drag, startPoint x: 807, startPoint y: 255, endPoint x: 706, endPoint y: 254, distance: 101.0
copy div "[PERSON_NAME] Total workforce"
